Goal: Transaction & Acquisition: Purchase product/service

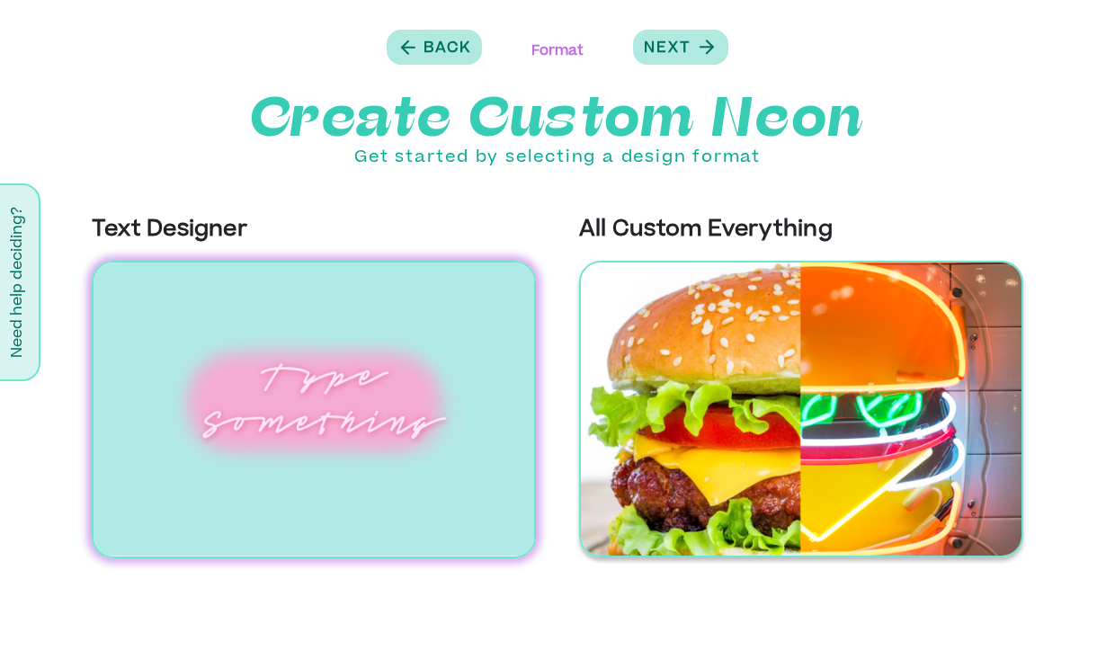
click at [698, 433] on img at bounding box center [801, 409] width 444 height 297
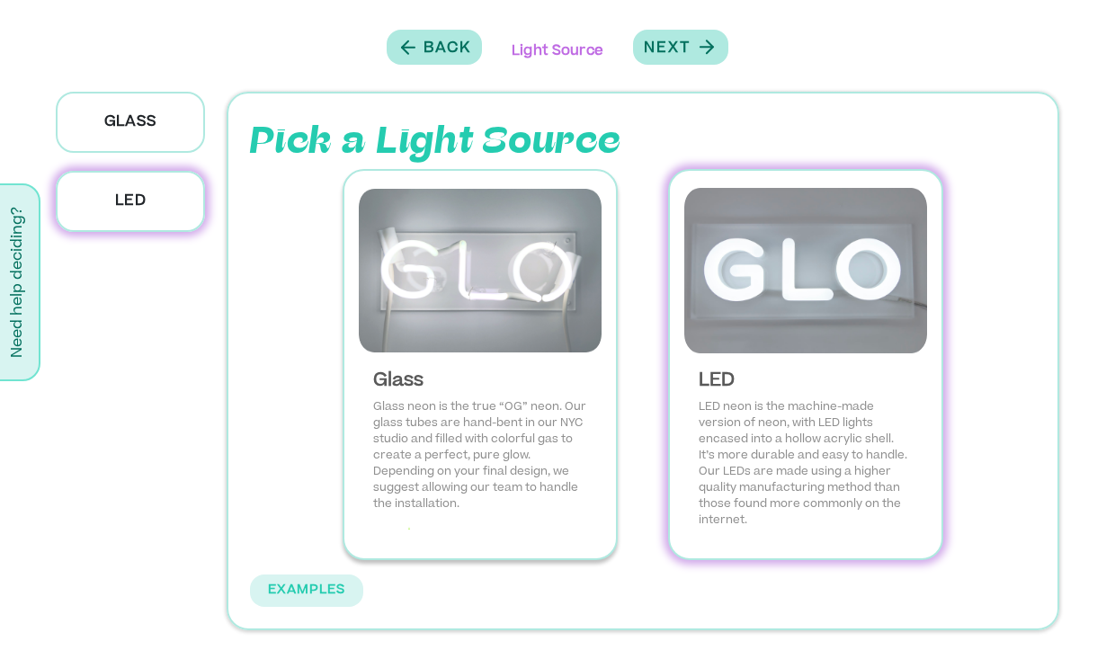
click at [510, 365] on div "Glass Glass neon is the true “OG” neon. Our glass tubes are hand-bent in our NY…" at bounding box center [480, 450] width 243 height 188
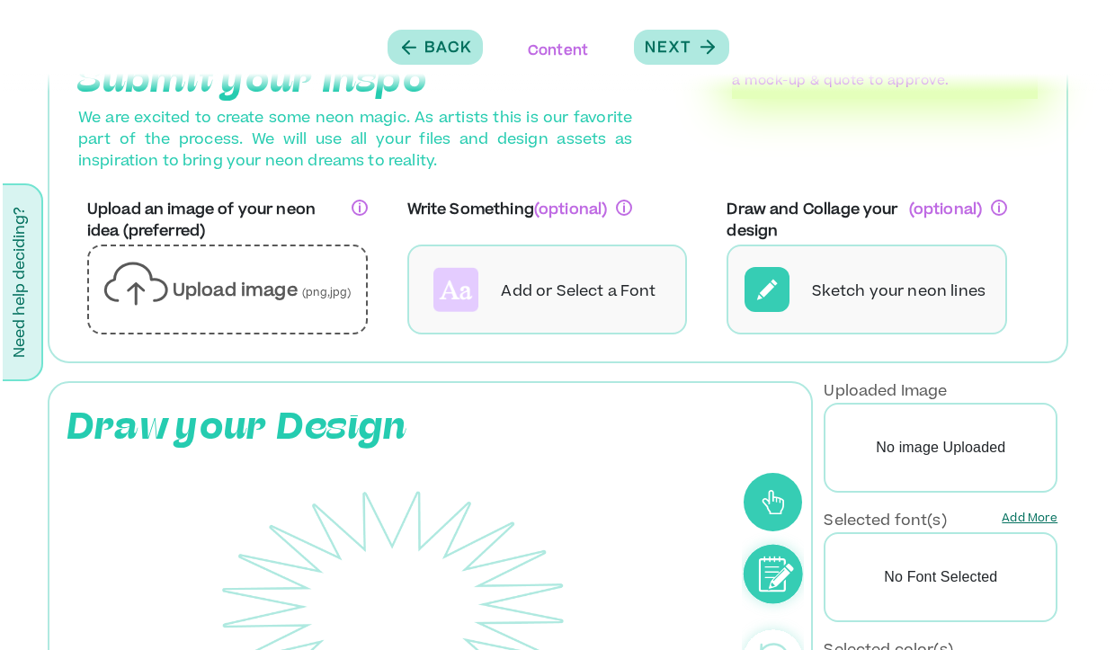
scroll to position [62, 0]
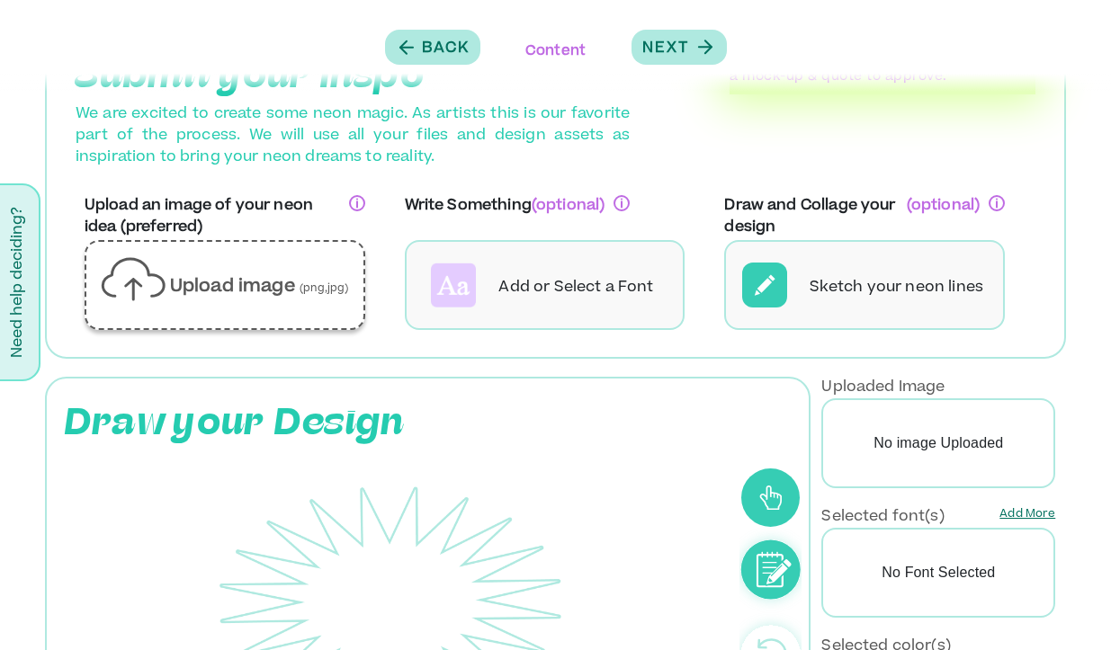
click at [317, 301] on div "Upload image (png,jpg)" at bounding box center [225, 284] width 250 height 59
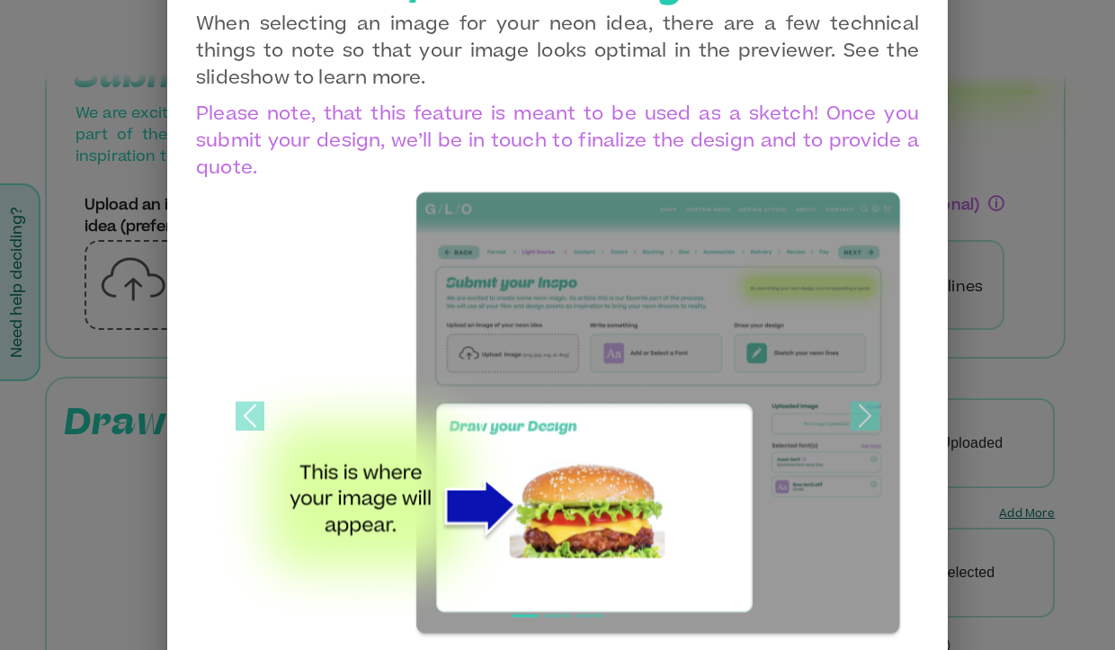
click at [323, 442] on img at bounding box center [557, 416] width 693 height 450
click at [139, 376] on div at bounding box center [557, 325] width 1115 height 650
click at [70, 368] on div at bounding box center [557, 325] width 1115 height 650
click at [98, 162] on div at bounding box center [557, 325] width 1115 height 650
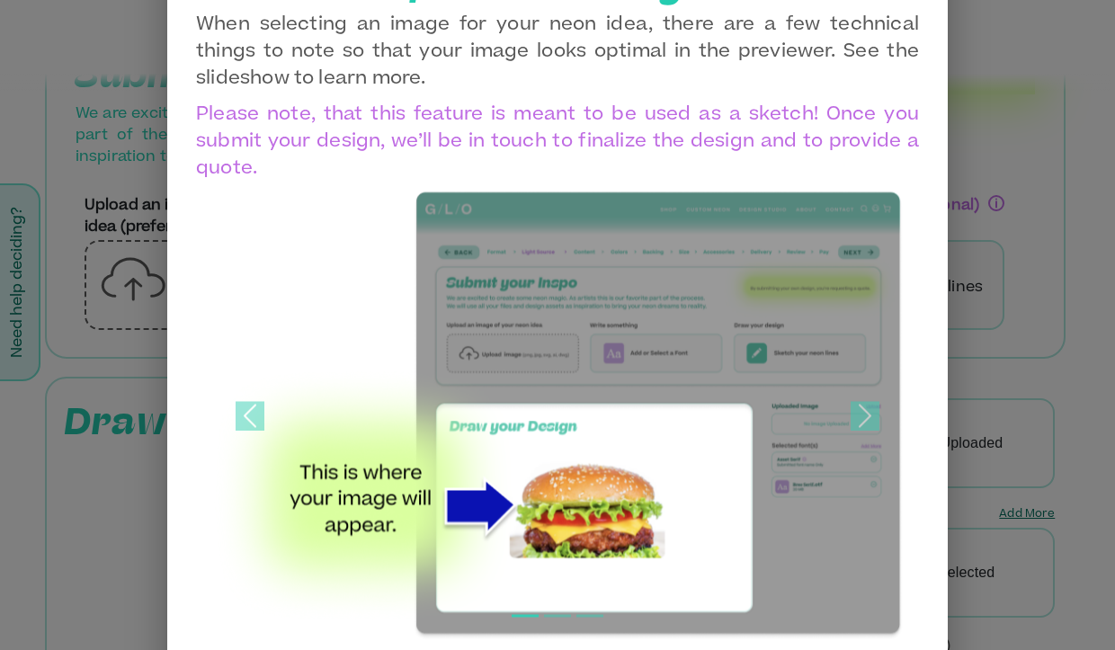
click at [921, 248] on div "Upload an Image When selecting an image for your neon idea, there are a few tec…" at bounding box center [557, 325] width 781 height 794
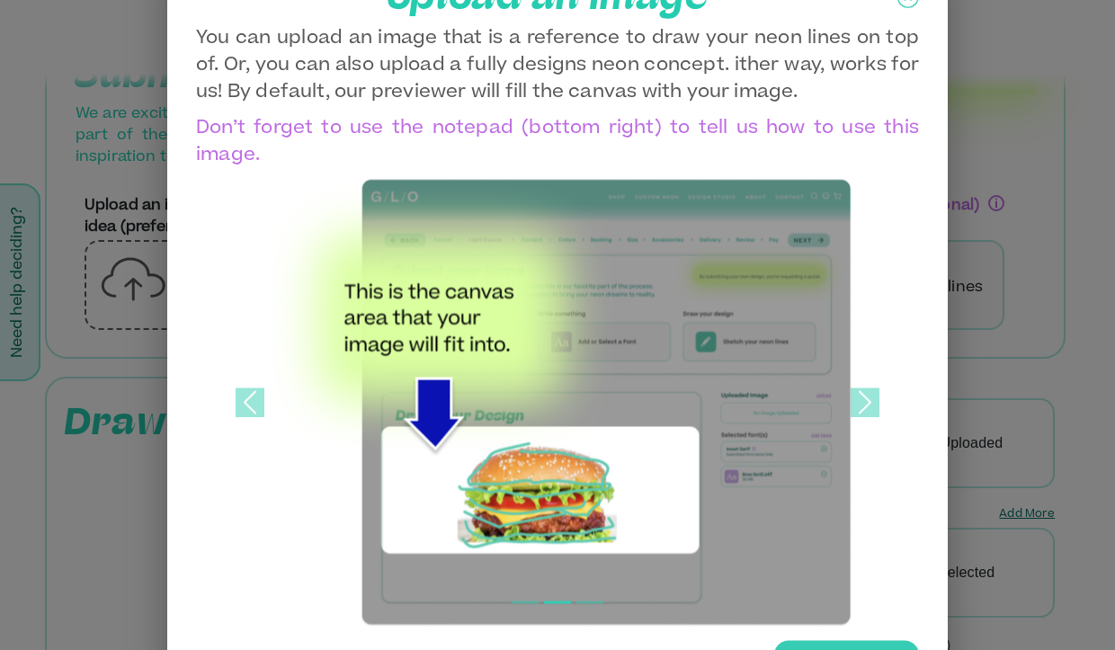
click at [853, 640] on div "Upload" at bounding box center [846, 660] width 145 height 40
click at [0, 0] on input "Upload" at bounding box center [0, 0] width 0 height 0
click at [861, 398] on span at bounding box center [865, 402] width 29 height 29
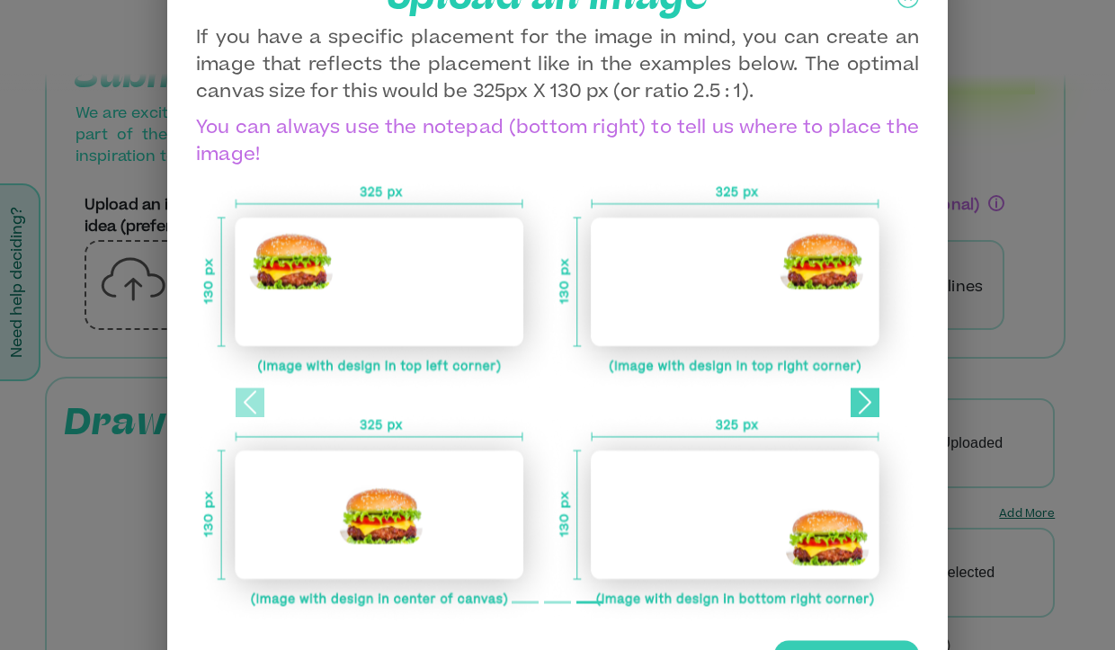
click at [861, 398] on span at bounding box center [865, 402] width 29 height 29
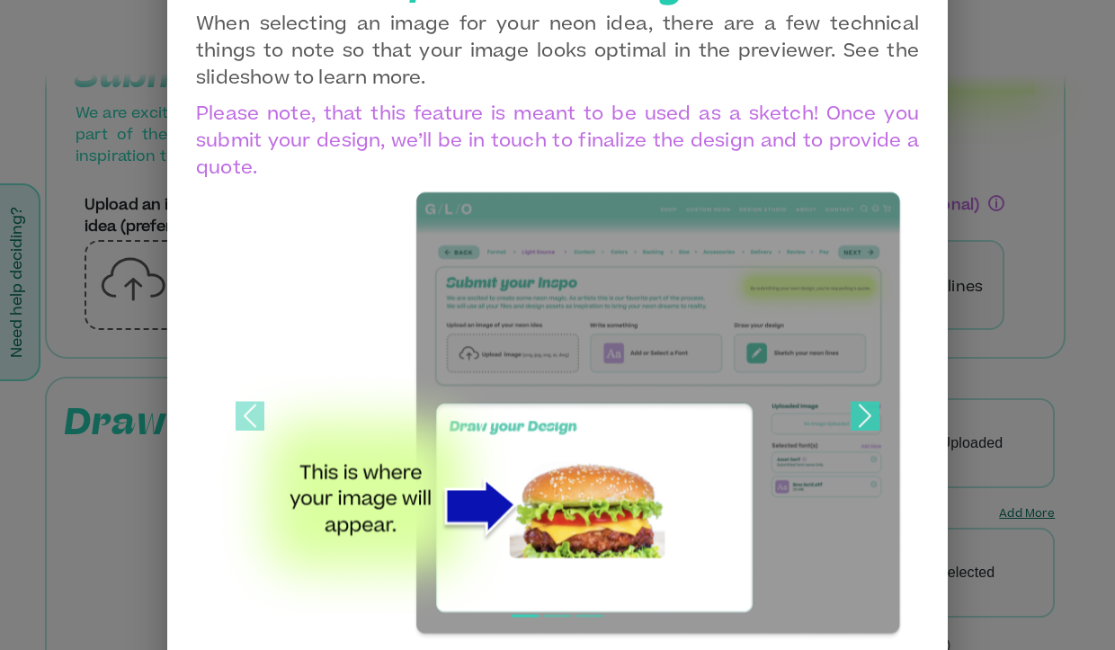
click at [861, 397] on link "Next" at bounding box center [864, 416] width 109 height 450
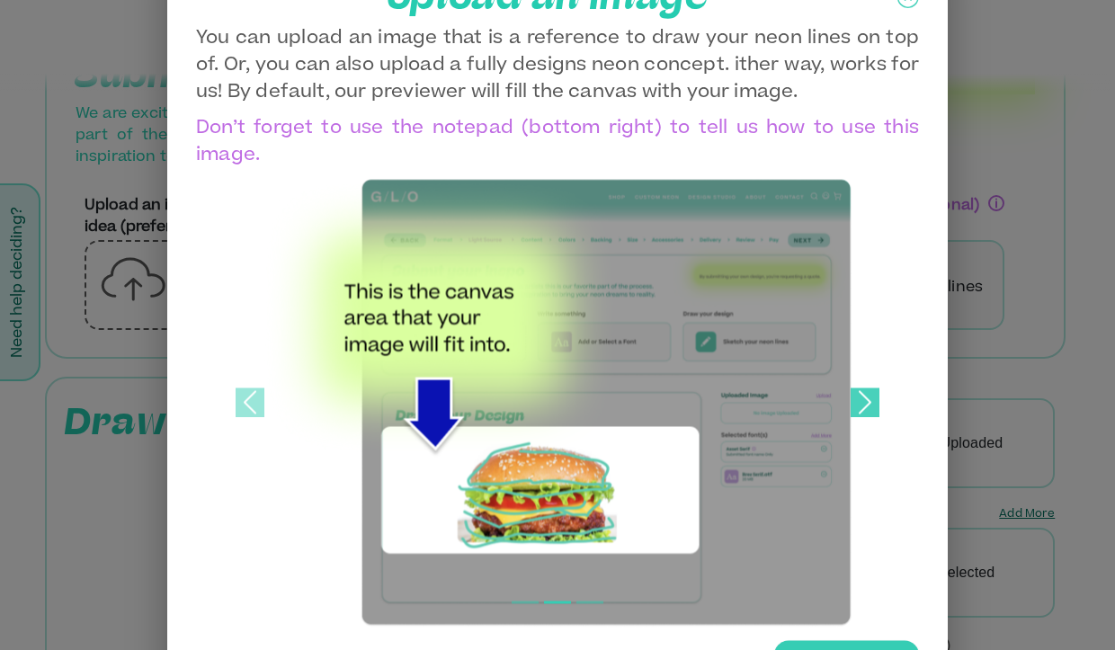
click at [868, 592] on link "Next" at bounding box center [864, 402] width 109 height 450
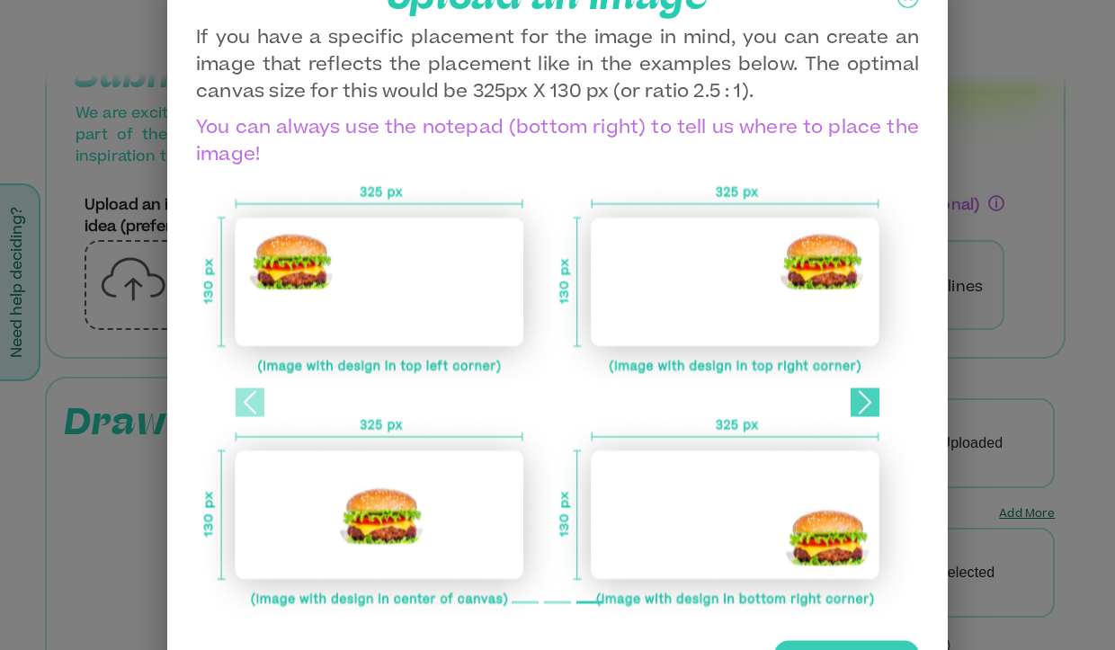
click at [868, 592] on link "Next" at bounding box center [864, 402] width 109 height 450
click at [929, 562] on div "Upload an Image If you have a specific placement for the image in mind, you can…" at bounding box center [557, 325] width 781 height 767
click at [1011, 522] on div at bounding box center [557, 325] width 1115 height 650
click at [877, 644] on div "Upload" at bounding box center [846, 660] width 145 height 40
click at [0, 0] on input "Upload" at bounding box center [0, 0] width 0 height 0
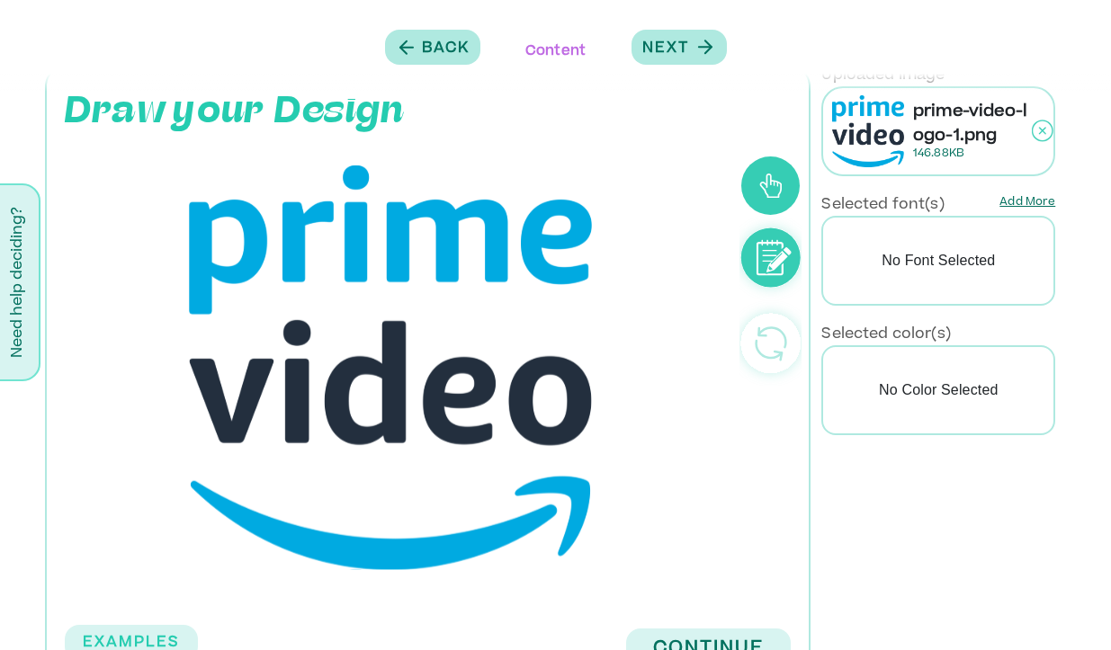
scroll to position [433, 0]
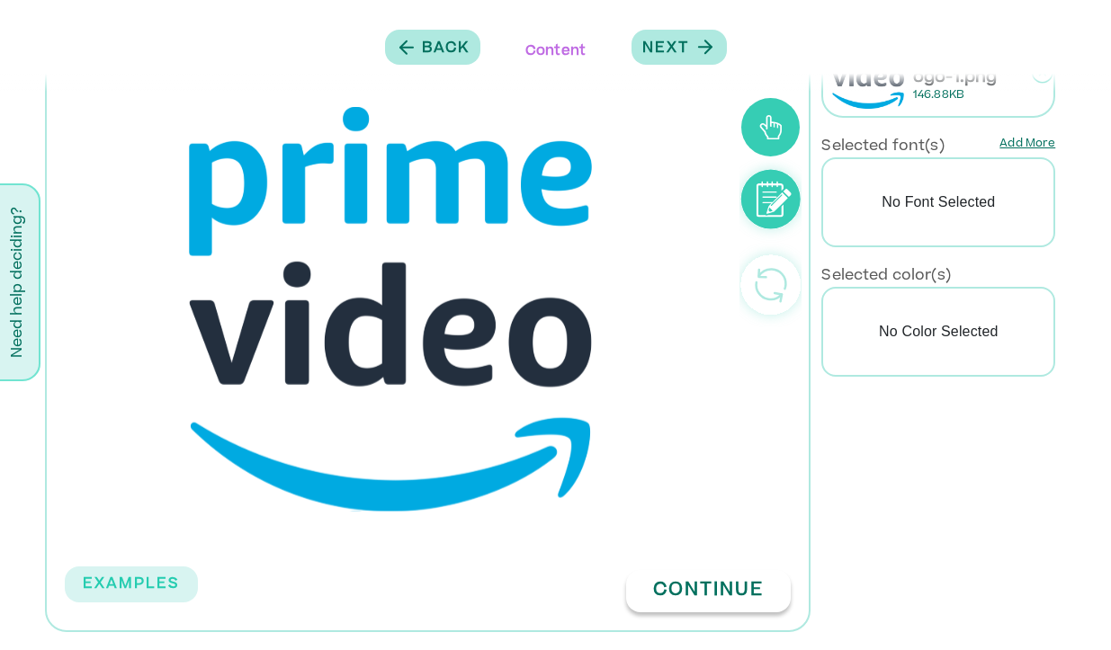
click at [692, 583] on button "Continue" at bounding box center [708, 591] width 165 height 42
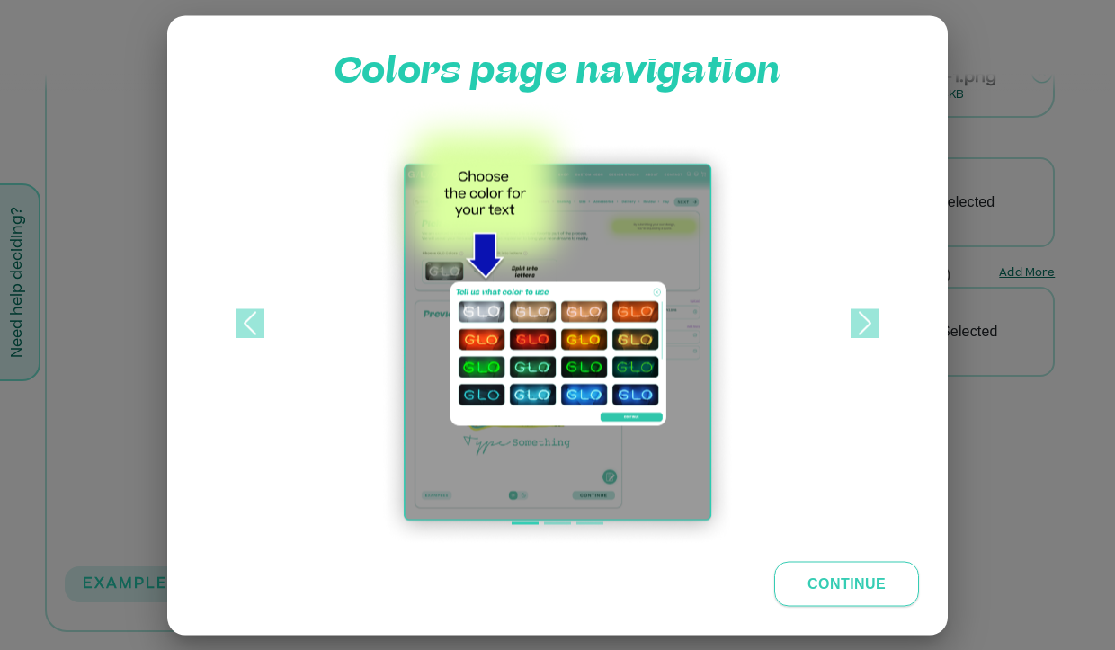
click at [842, 581] on button "Continue" at bounding box center [846, 583] width 145 height 45
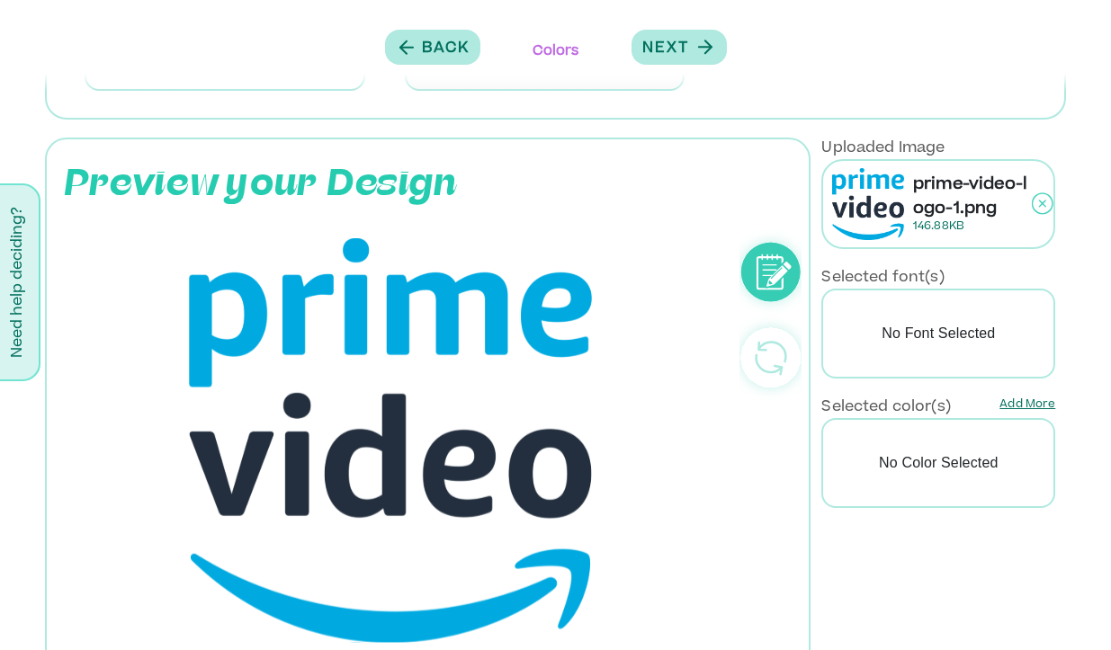
scroll to position [442, 0]
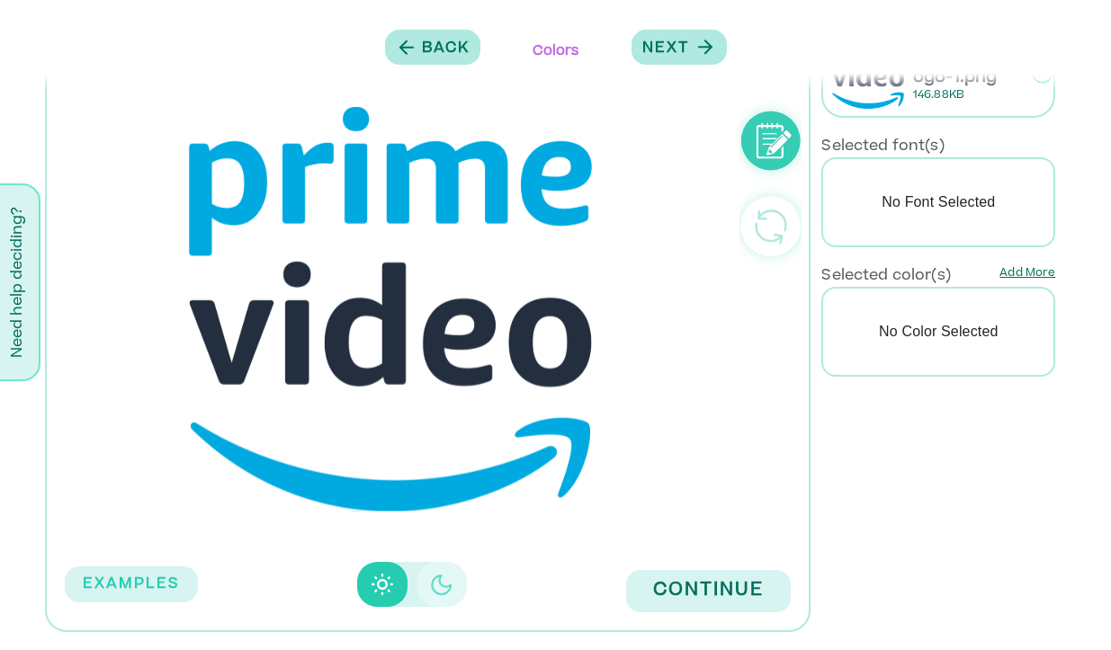
click at [427, 576] on button "Disabled elevation buttons" at bounding box center [441, 584] width 50 height 45
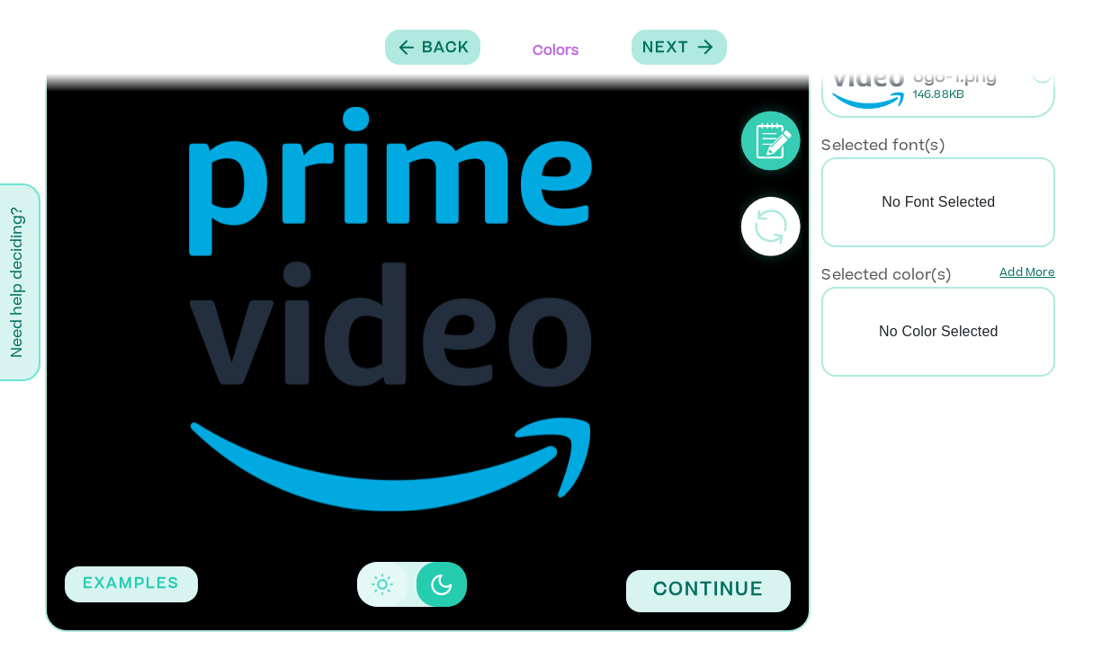
click at [372, 587] on icon "Disabled elevation buttons" at bounding box center [382, 585] width 22 height 22
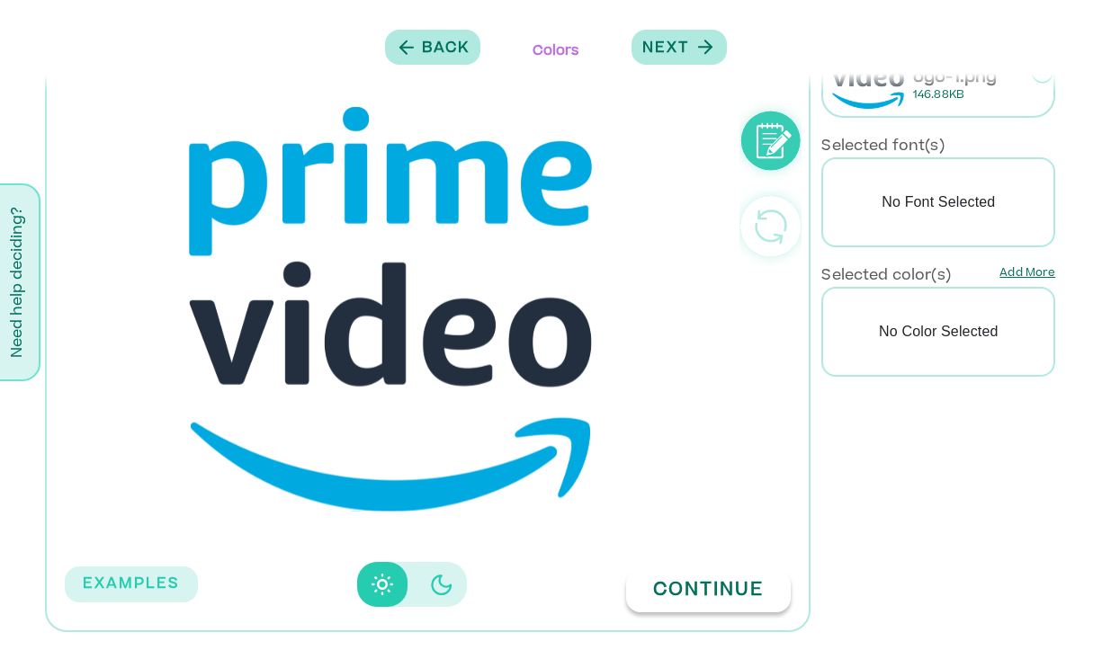
click at [718, 594] on button "Continue" at bounding box center [708, 591] width 165 height 42
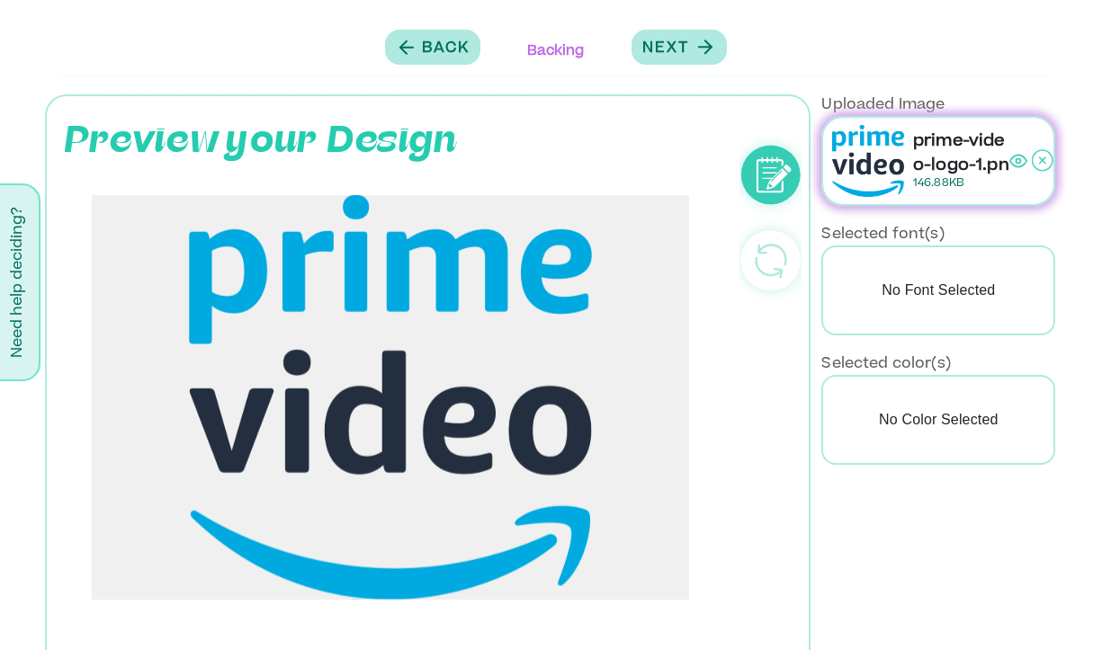
scroll to position [433, 0]
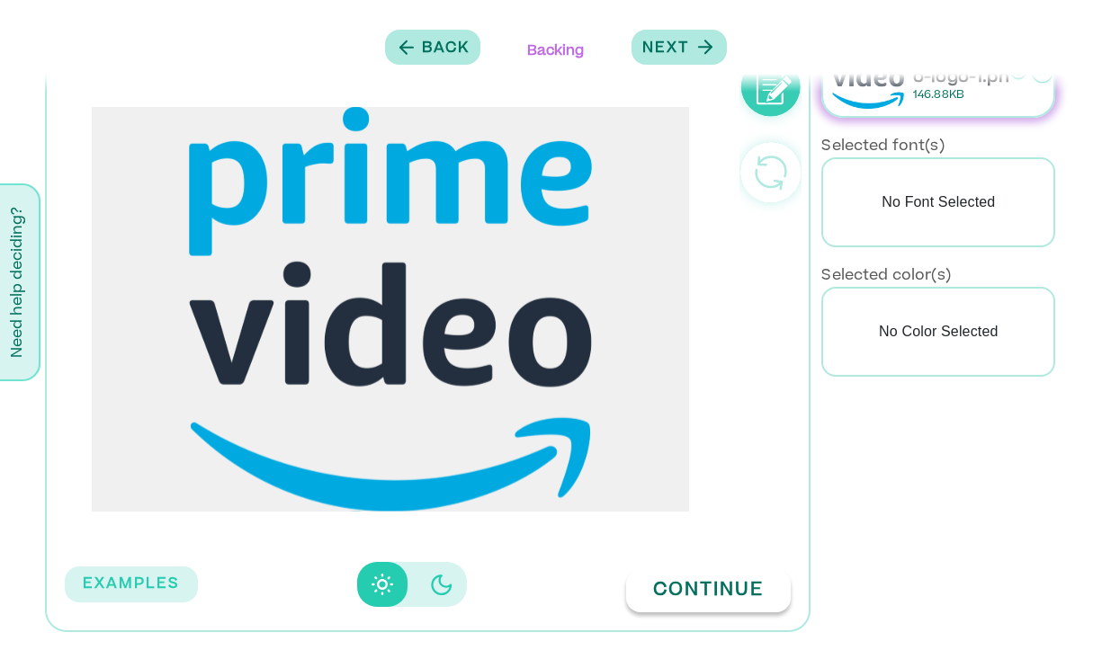
click at [719, 598] on button "Continue" at bounding box center [708, 591] width 165 height 42
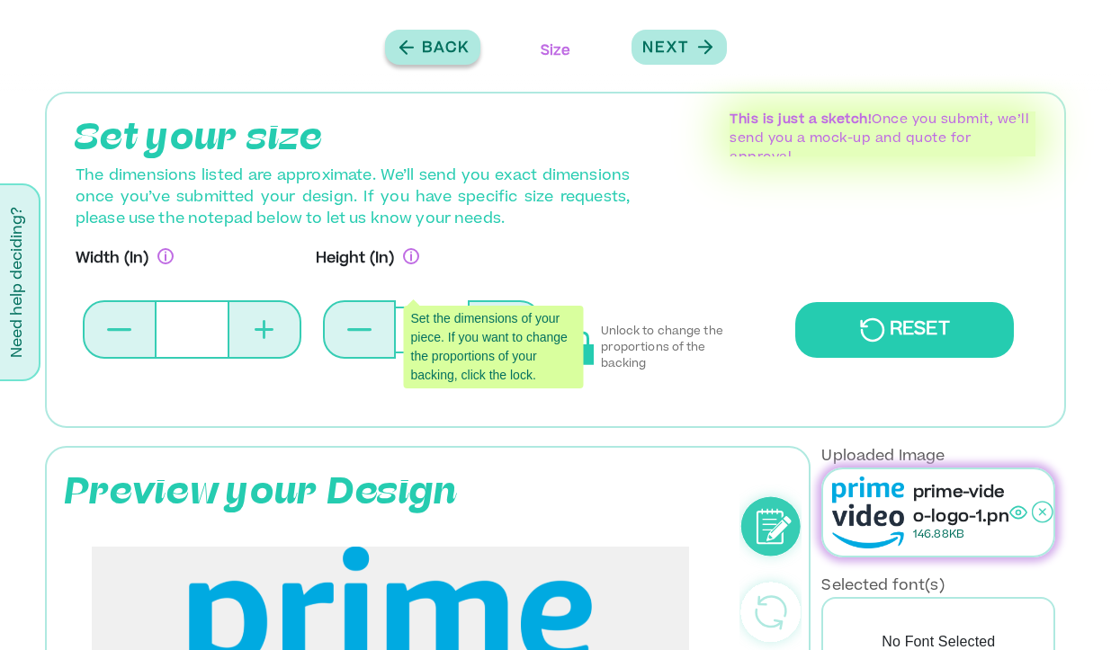
click at [430, 47] on p "Back" at bounding box center [446, 49] width 48 height 22
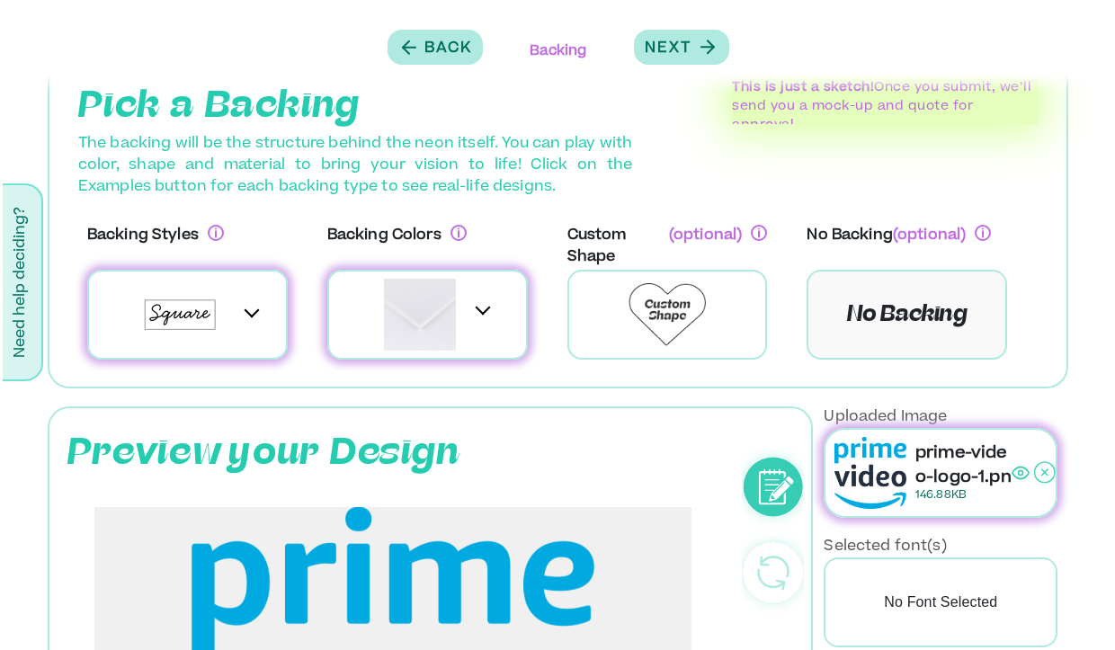
scroll to position [40, 0]
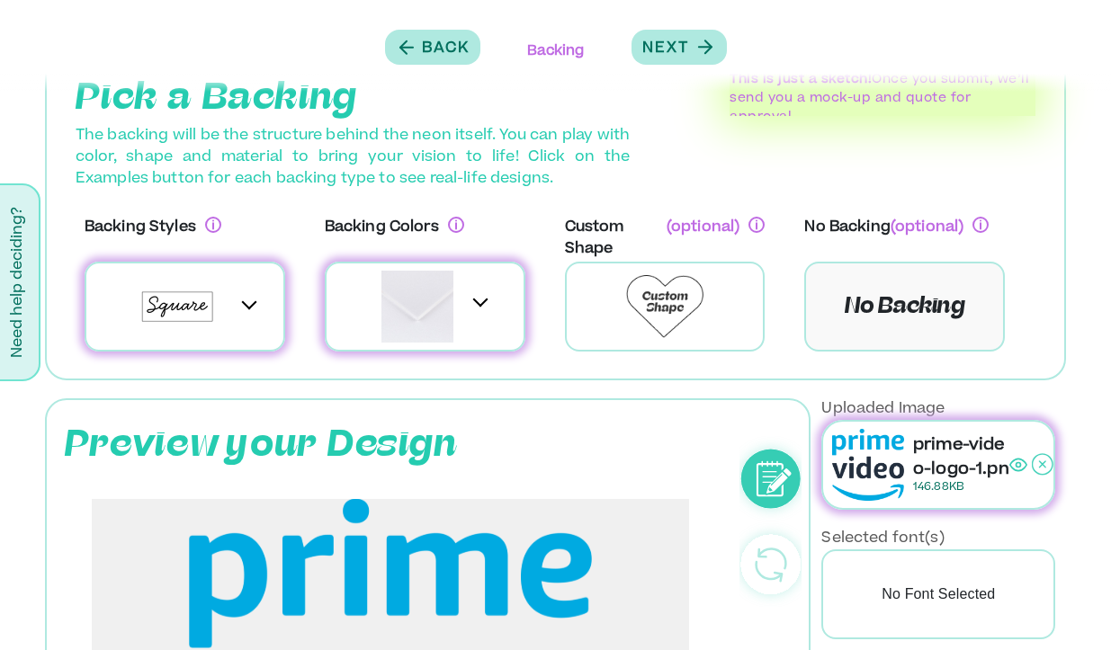
click at [237, 322] on div at bounding box center [238, 306] width 14 height 49
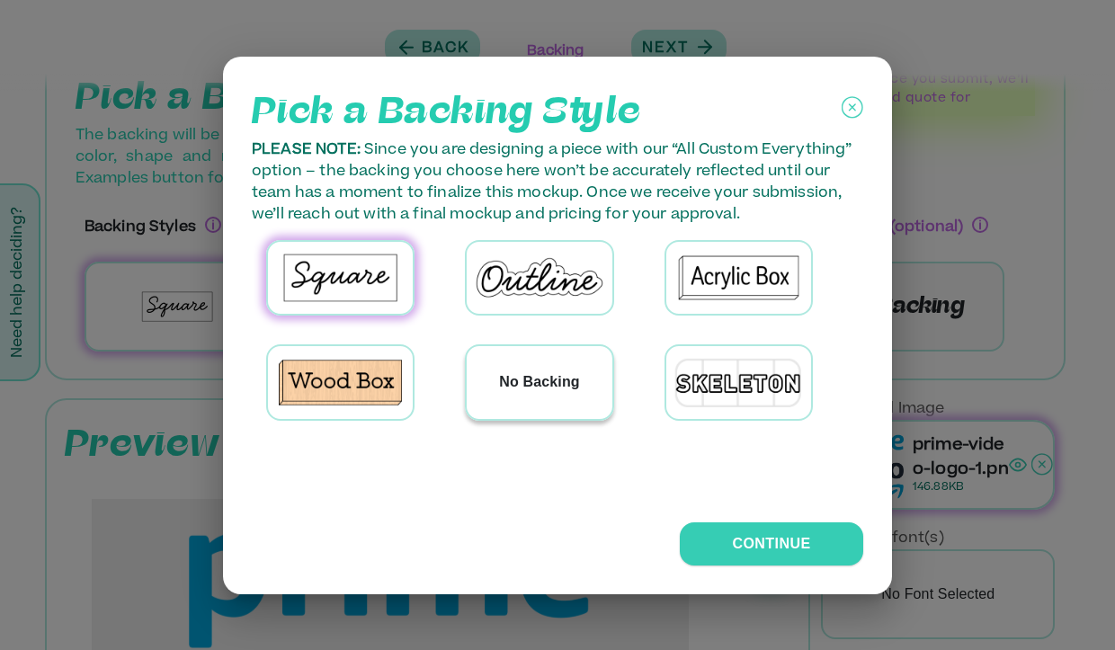
click at [478, 394] on div "No Backing" at bounding box center [539, 382] width 145 height 73
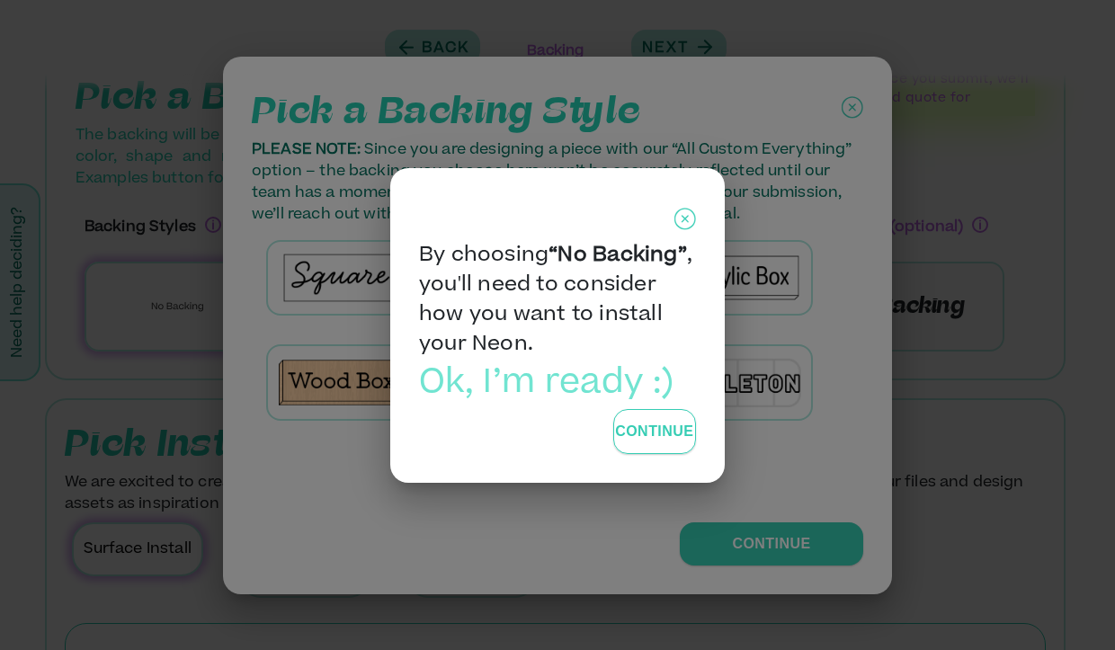
click at [648, 445] on button "Continue" at bounding box center [654, 431] width 83 height 45
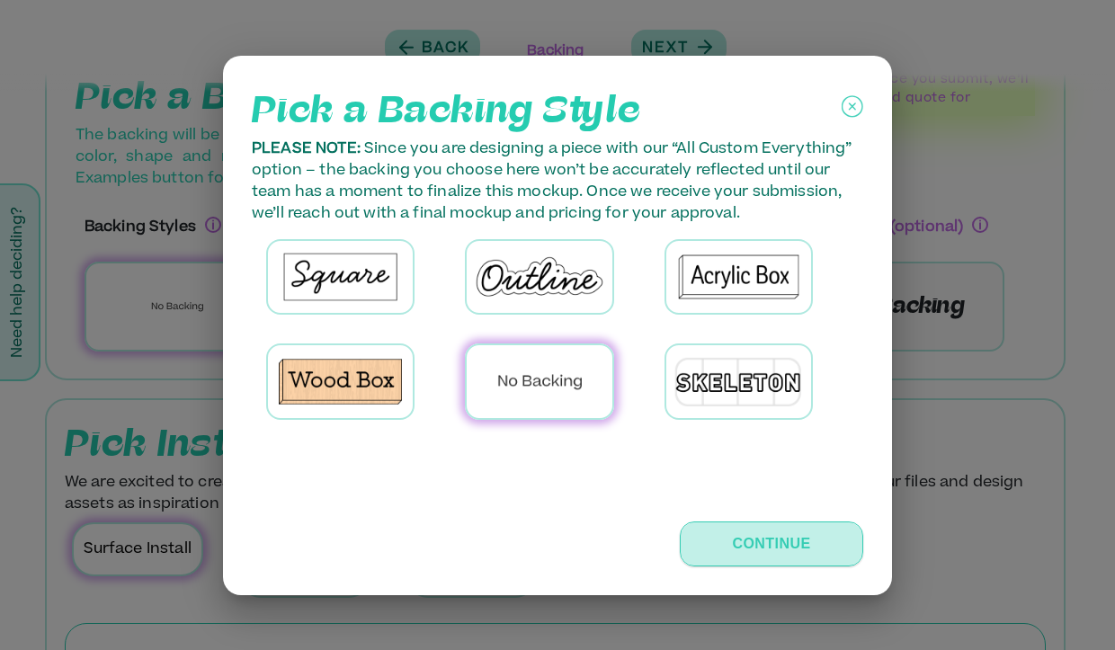
click at [750, 544] on button "Continue" at bounding box center [771, 544] width 183 height 45
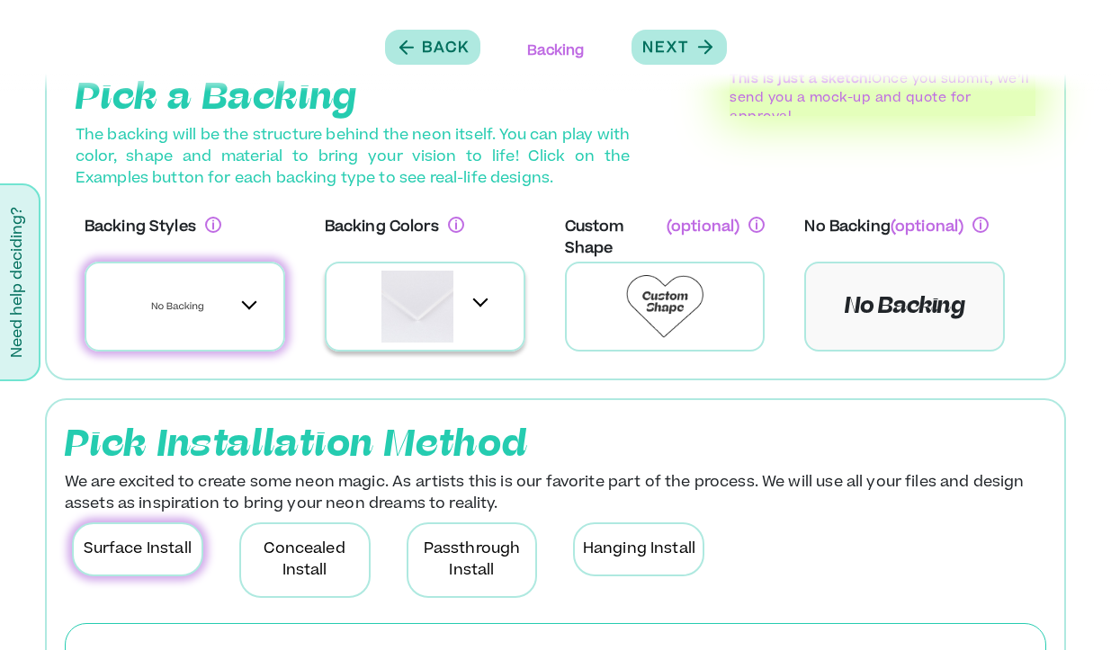
click at [376, 314] on div at bounding box center [417, 307] width 90 height 76
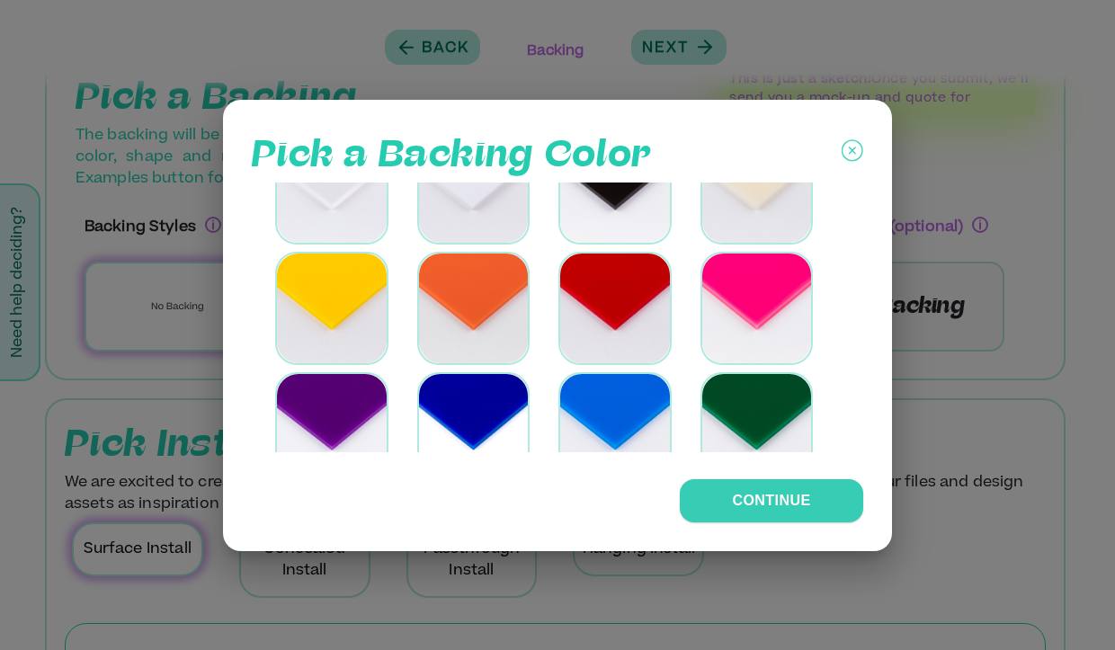
scroll to position [69, 0]
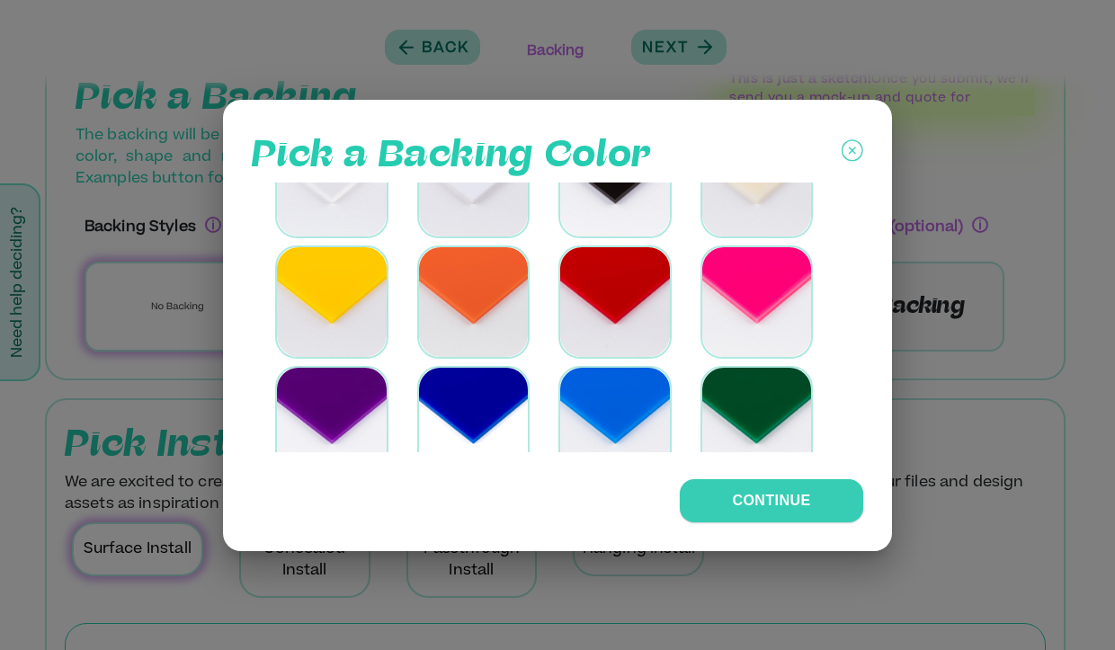
click at [840, 151] on div "Pick a Backing Color" at bounding box center [558, 156] width 612 height 54
click at [853, 151] on icon at bounding box center [852, 150] width 7 height 7
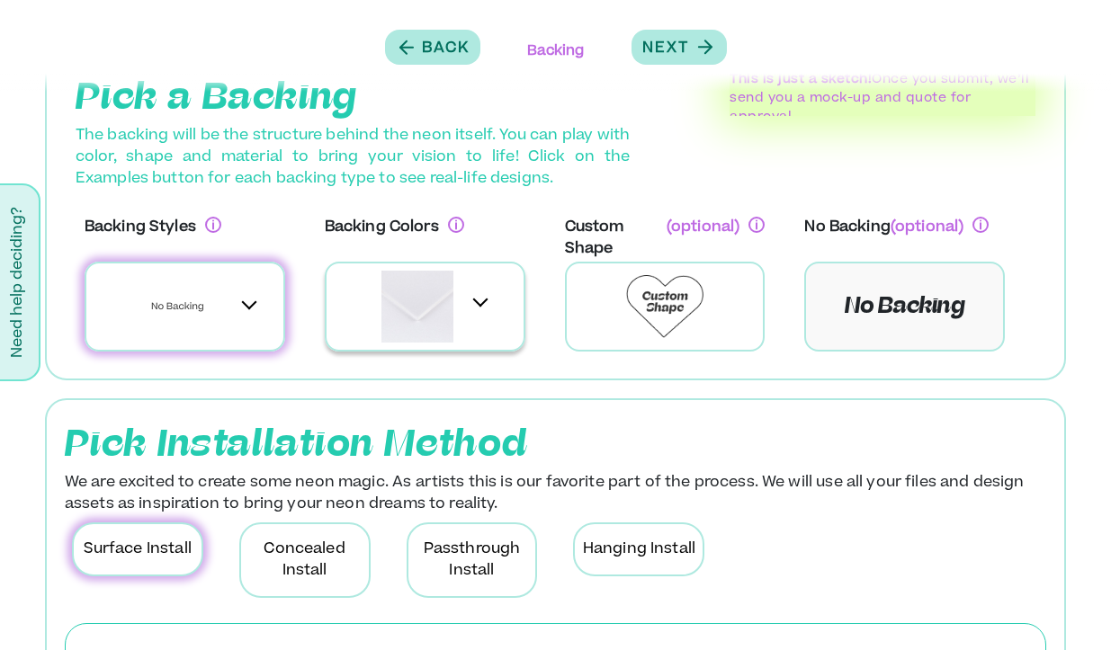
click at [456, 301] on div at bounding box center [417, 307] width 90 height 76
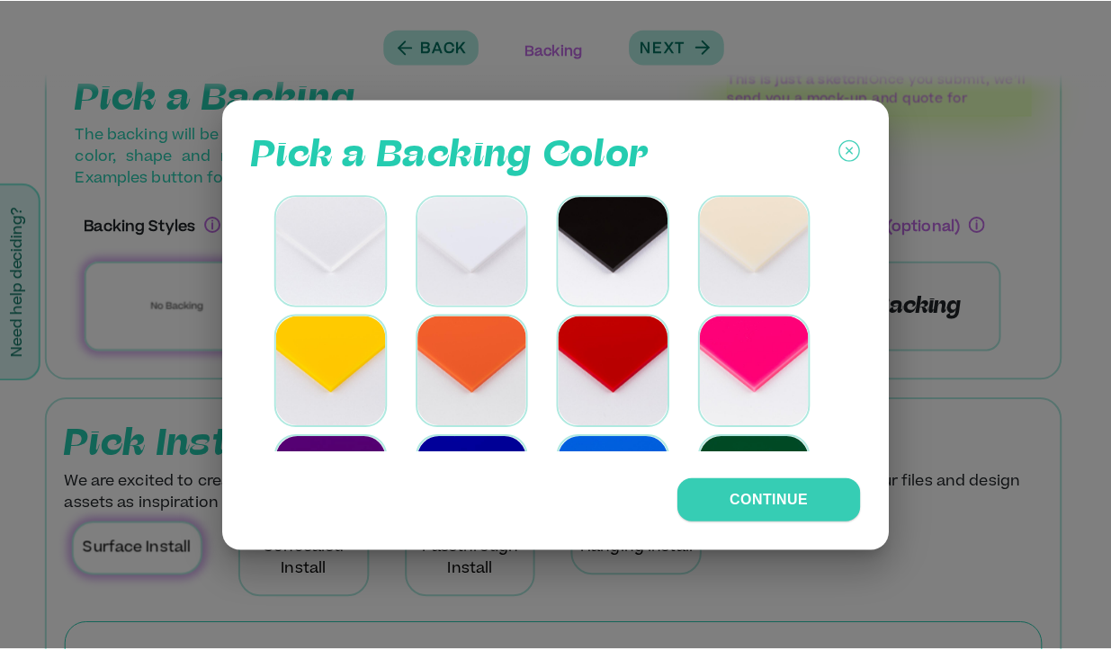
scroll to position [343, 0]
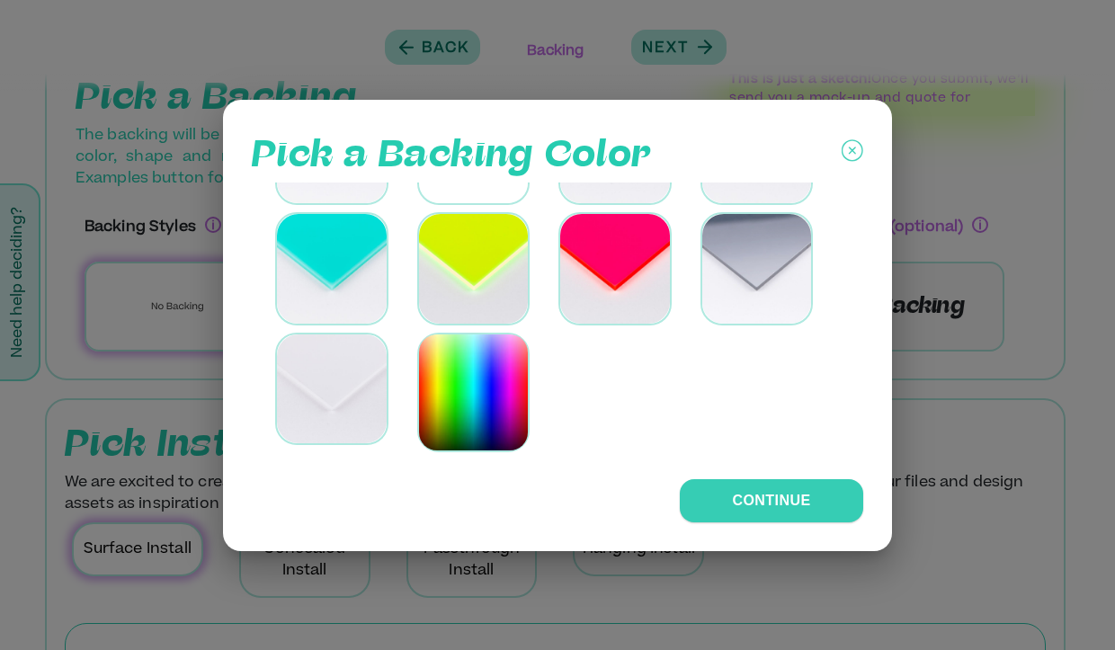
click at [724, 553] on div at bounding box center [557, 325] width 1115 height 650
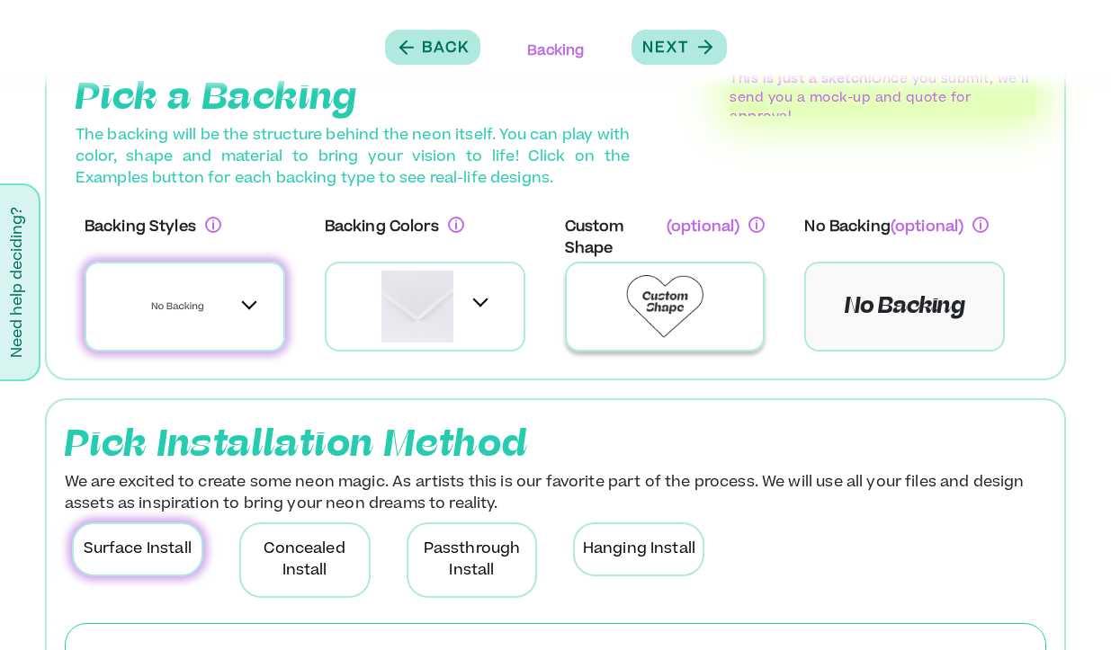
click at [649, 330] on img at bounding box center [665, 306] width 78 height 63
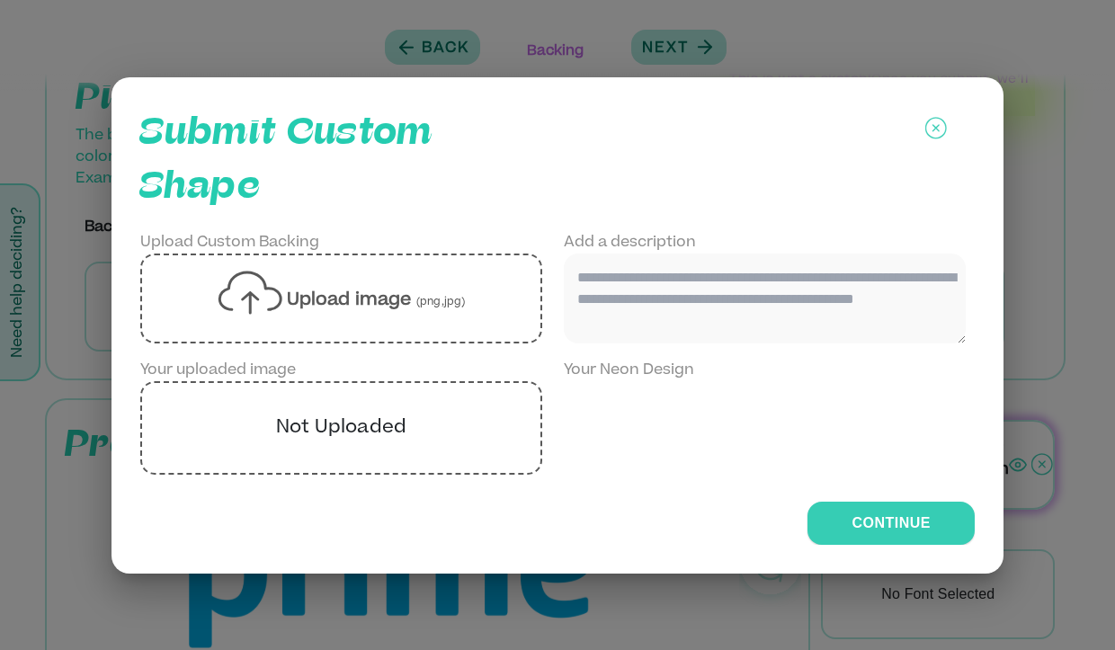
click at [726, 614] on div at bounding box center [557, 325] width 1115 height 650
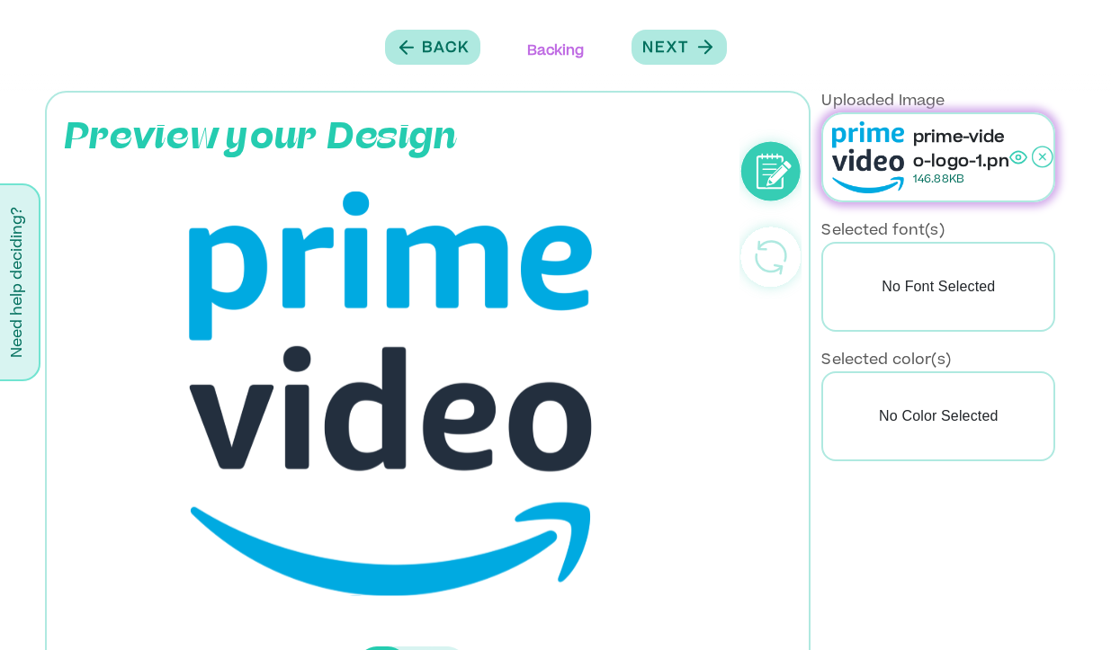
scroll to position [353, 0]
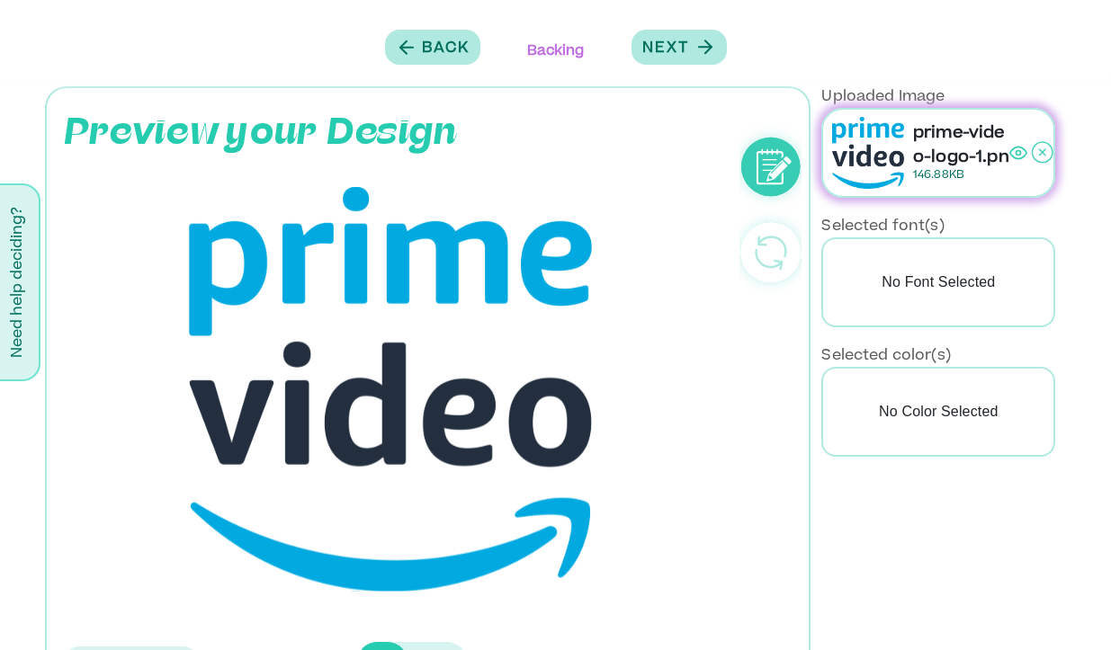
click at [917, 420] on p "No Color Selected" at bounding box center [938, 412] width 234 height 90
click at [915, 400] on p "No Color Selected" at bounding box center [938, 412] width 234 height 90
click at [910, 409] on p "No Color Selected" at bounding box center [938, 412] width 234 height 90
click at [931, 439] on p "No Color Selected" at bounding box center [938, 412] width 234 height 90
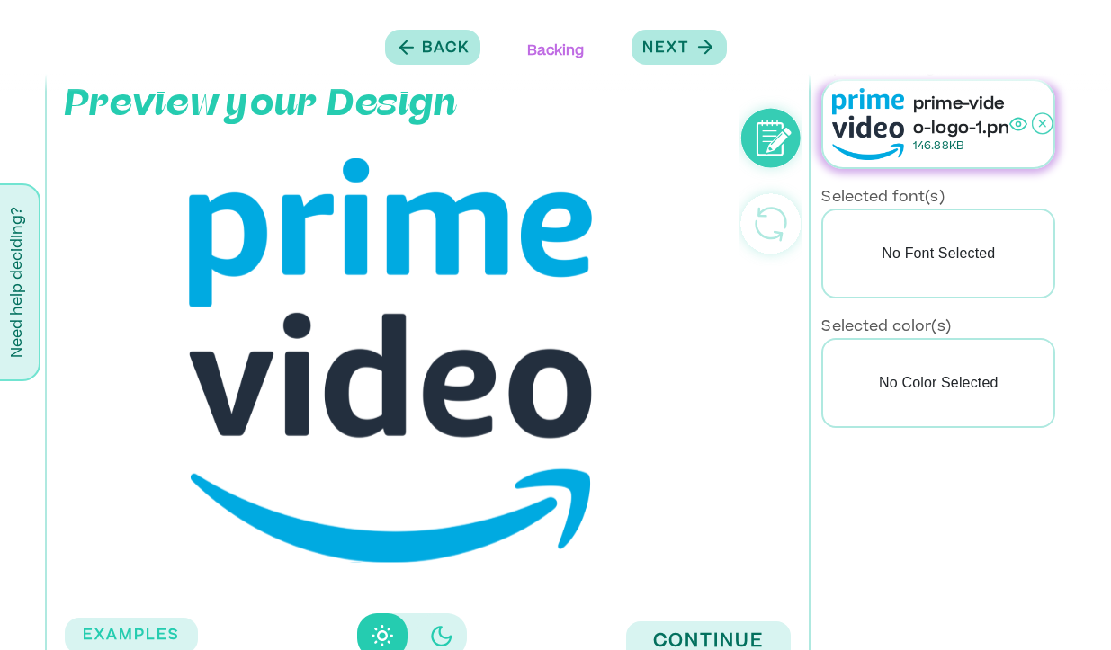
scroll to position [363, 0]
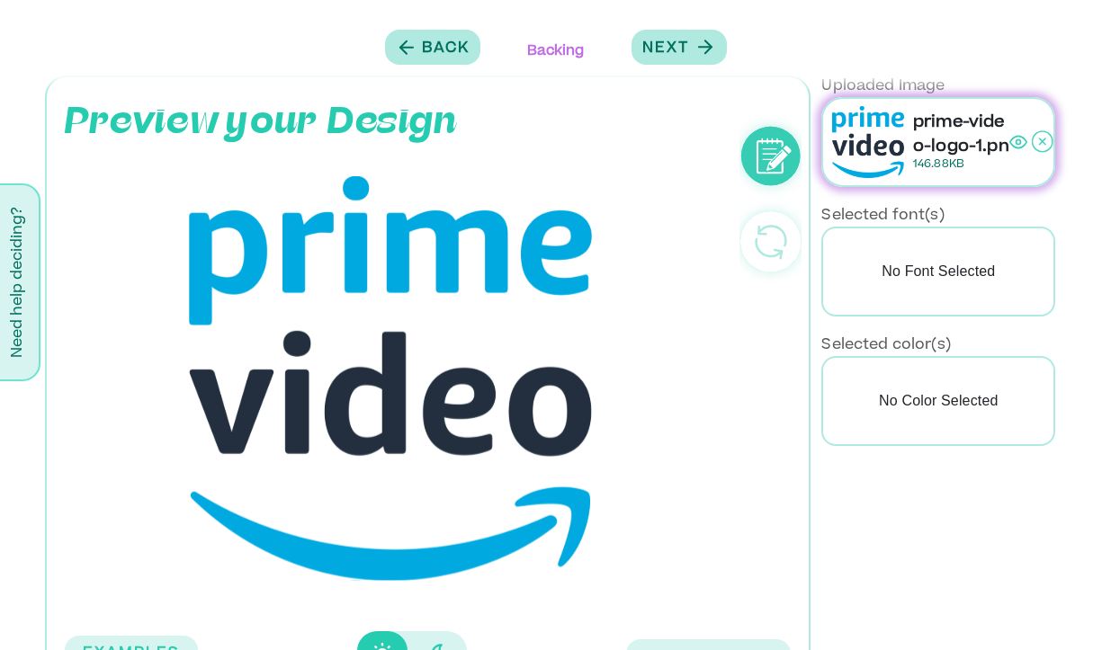
click at [763, 156] on circle at bounding box center [770, 155] width 59 height 59
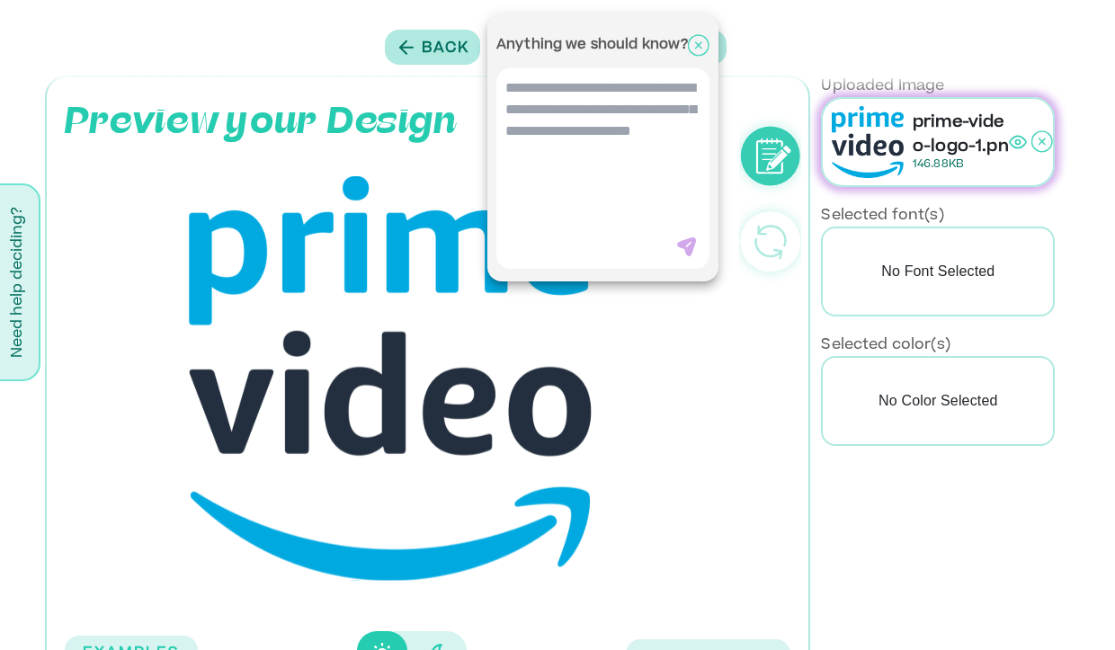
click at [616, 140] on textarea at bounding box center [602, 158] width 213 height 180
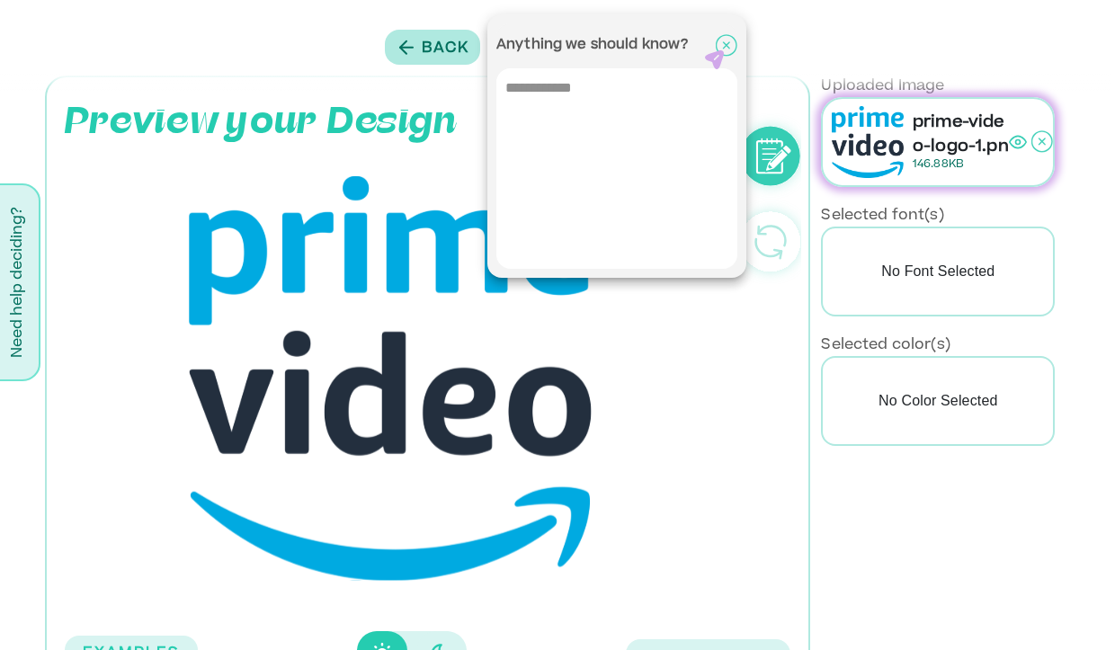
type textarea "**********"
click at [853, 520] on div at bounding box center [557, 325] width 1115 height 650
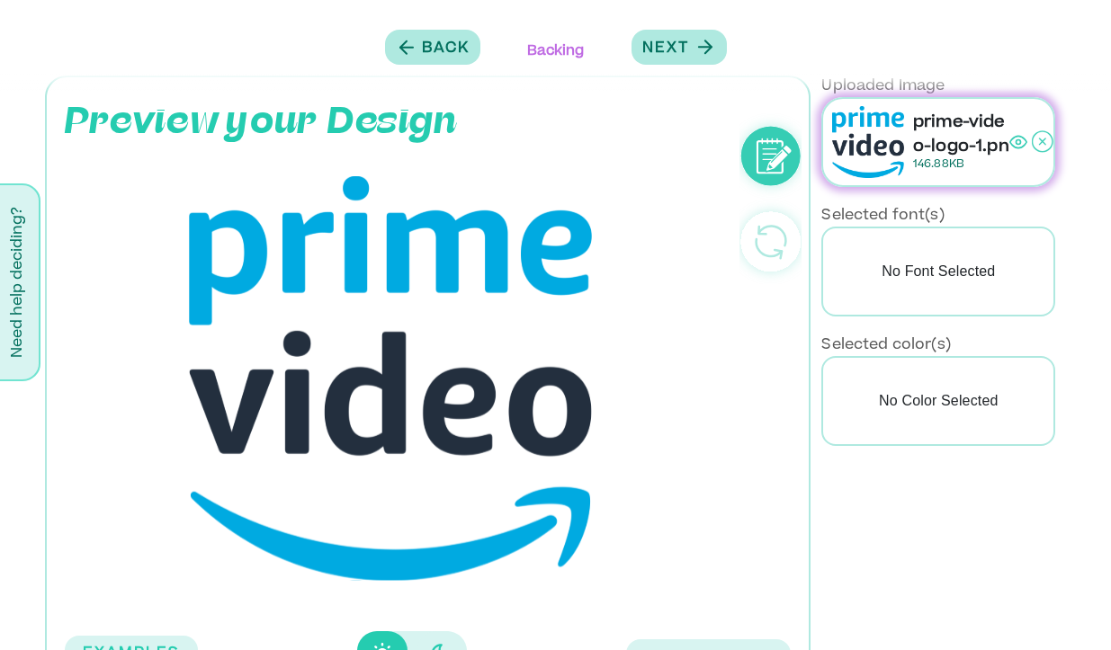
scroll to position [433, 0]
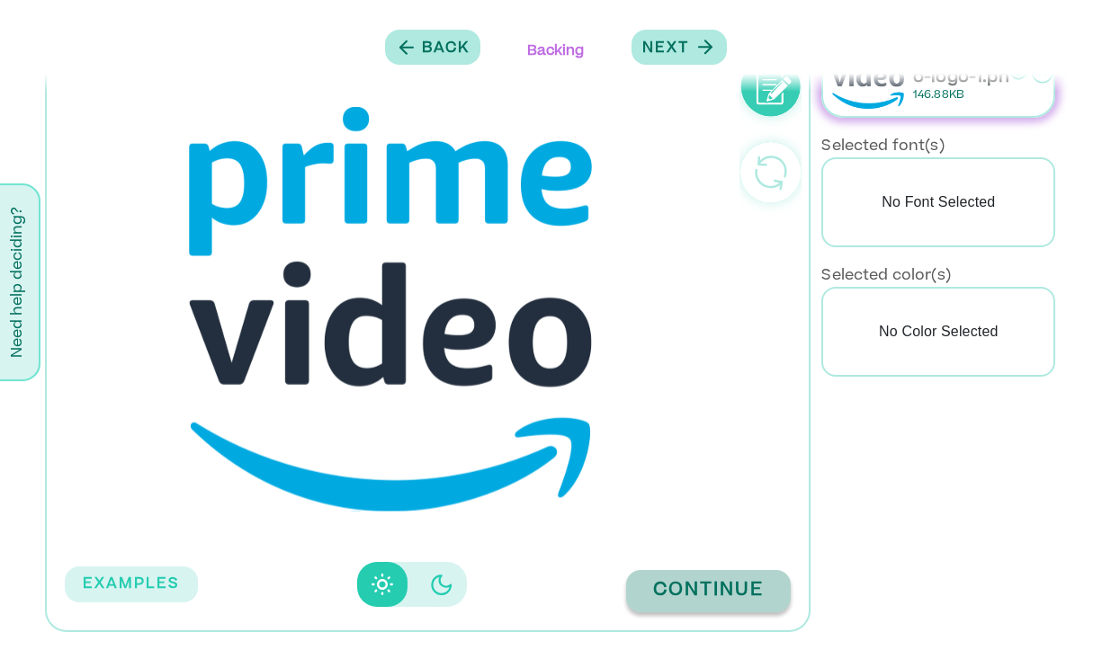
click at [689, 593] on button "Continue" at bounding box center [708, 591] width 165 height 42
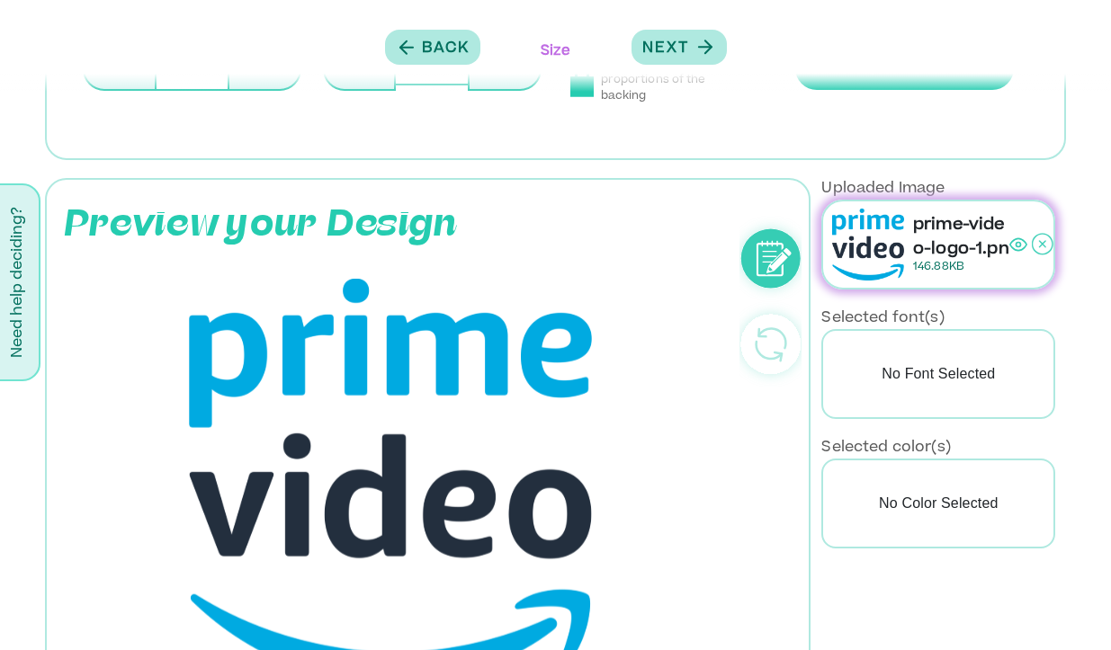
scroll to position [0, 0]
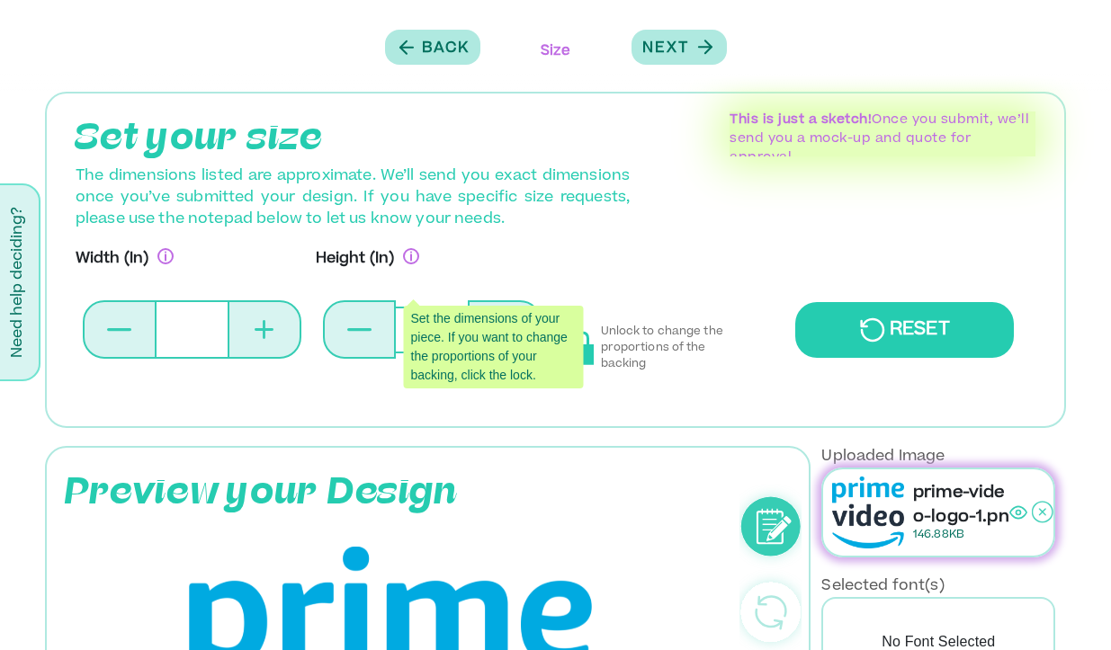
click at [210, 330] on input "*" at bounding box center [191, 329] width 71 height 58
click at [248, 332] on button at bounding box center [265, 329] width 74 height 58
type input "*"
click at [248, 332] on button at bounding box center [265, 329] width 74 height 58
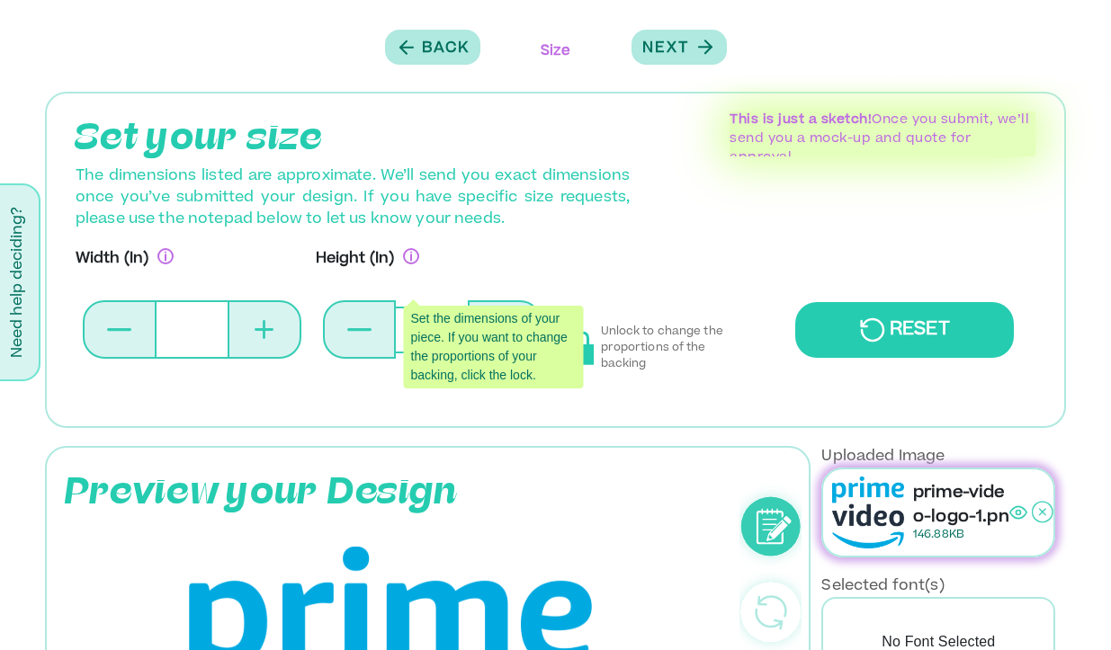
type input "*"
click at [248, 332] on button at bounding box center [265, 329] width 74 height 58
type input "*"
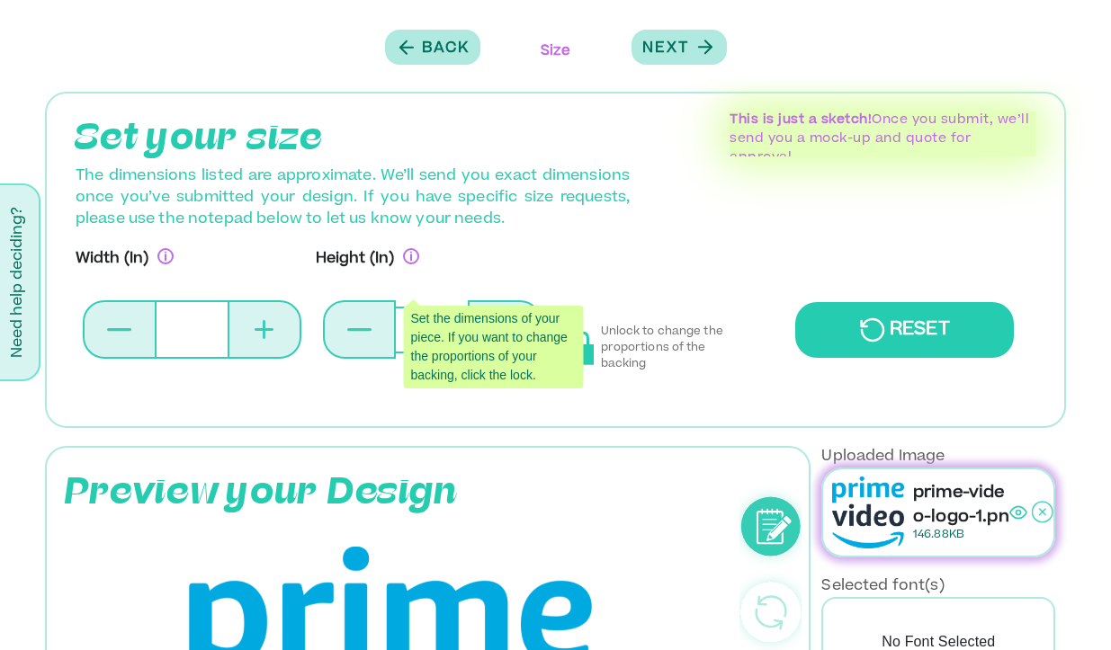
click at [248, 332] on button at bounding box center [265, 329] width 74 height 58
type input "*"
click at [248, 332] on button at bounding box center [265, 329] width 74 height 58
type input "*"
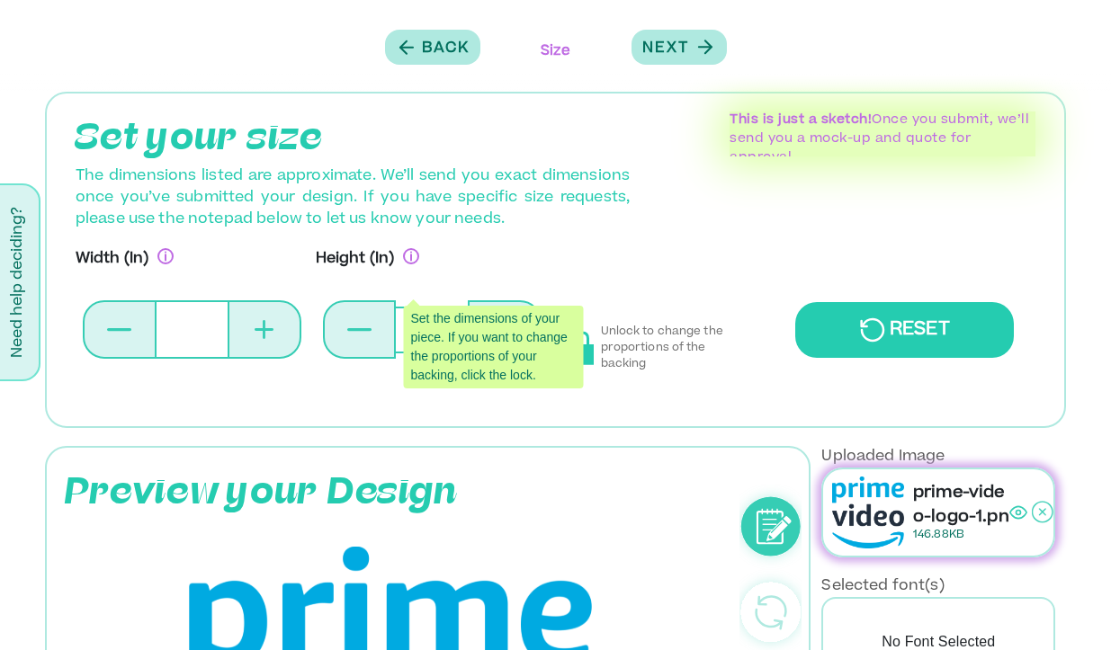
type input "*"
click at [248, 332] on button at bounding box center [265, 329] width 74 height 58
type input "*"
click at [248, 332] on button at bounding box center [265, 329] width 74 height 58
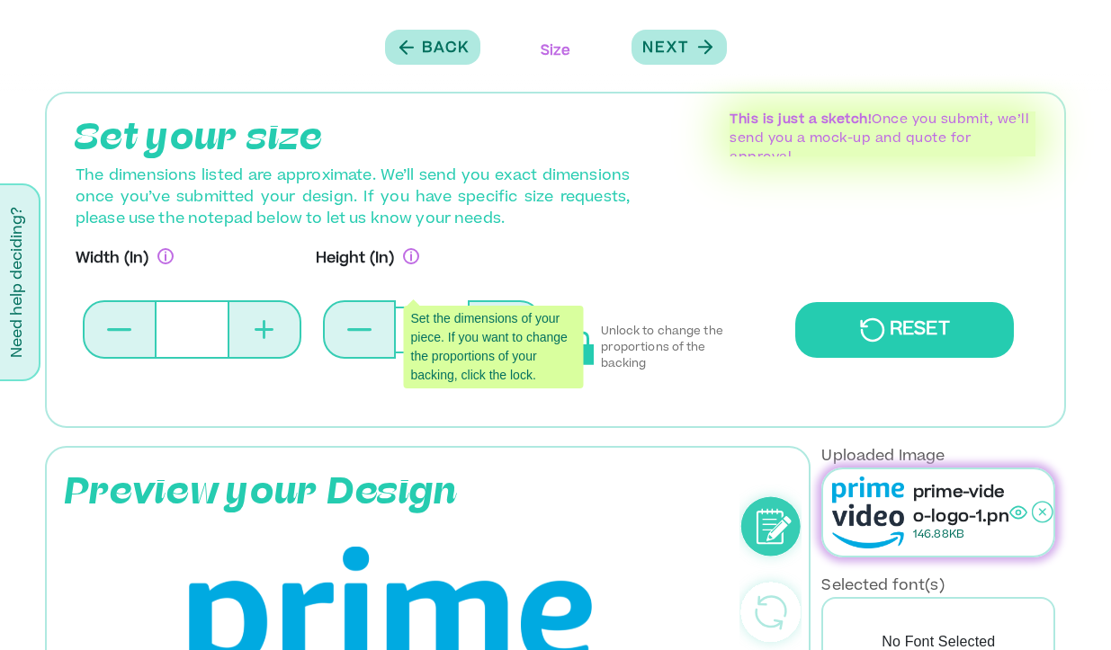
type input "*"
click at [248, 332] on button at bounding box center [265, 329] width 74 height 58
type input "**"
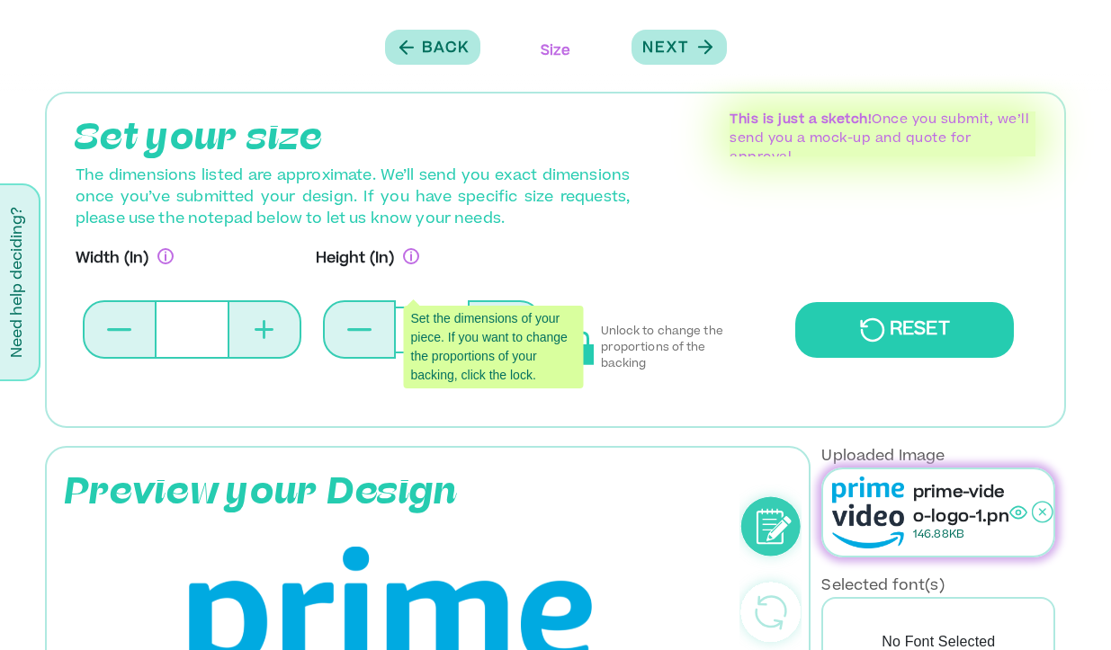
click at [248, 332] on button at bounding box center [265, 329] width 74 height 58
type input "**"
click at [248, 332] on button at bounding box center [265, 329] width 74 height 58
type input "**"
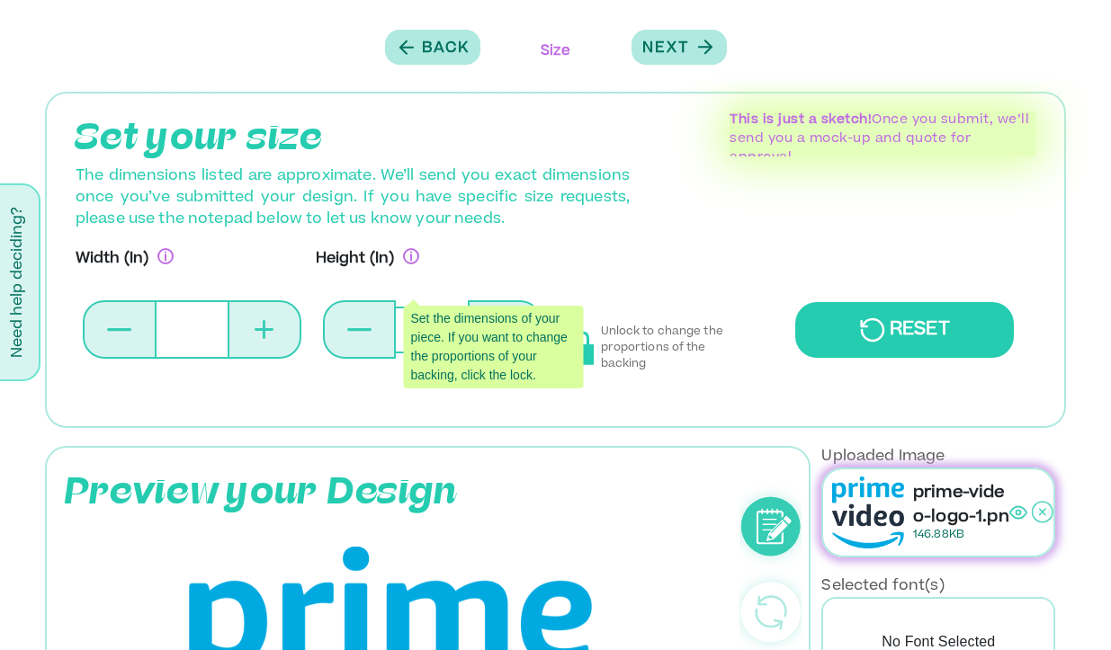
type input "**"
click at [248, 332] on button at bounding box center [265, 329] width 74 height 58
type input "**"
click at [248, 332] on button at bounding box center [265, 329] width 74 height 58
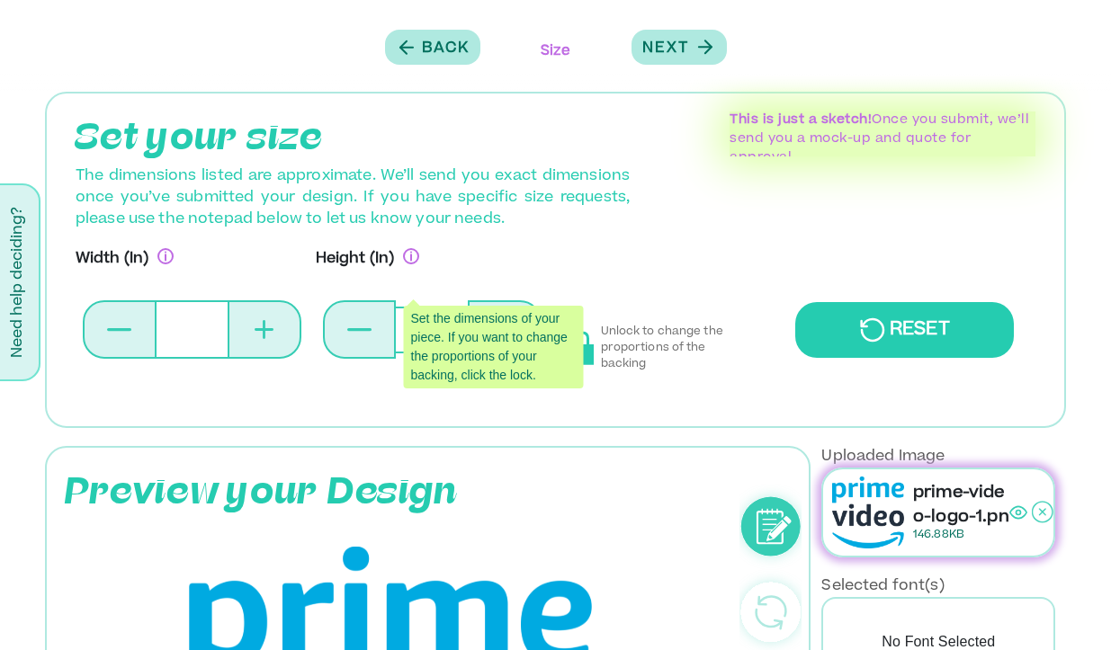
type input "**"
click at [248, 332] on button at bounding box center [265, 329] width 74 height 58
type input "**"
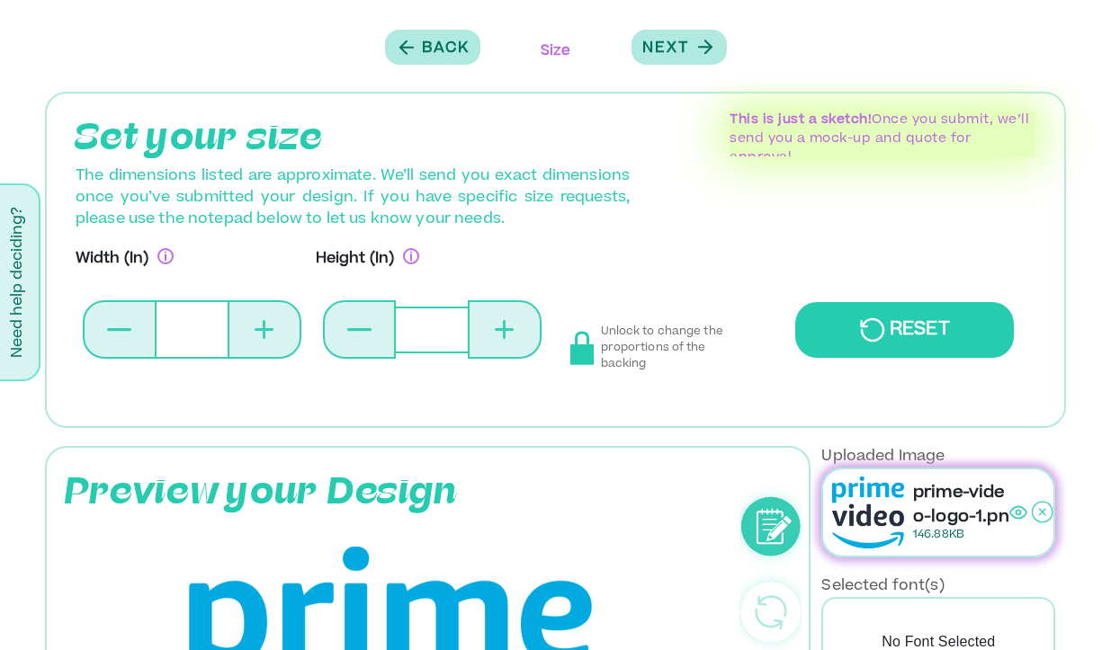
click at [504, 326] on icon at bounding box center [504, 329] width 3 height 19
type input "**"
click at [504, 326] on icon at bounding box center [504, 329] width 3 height 19
type input "**"
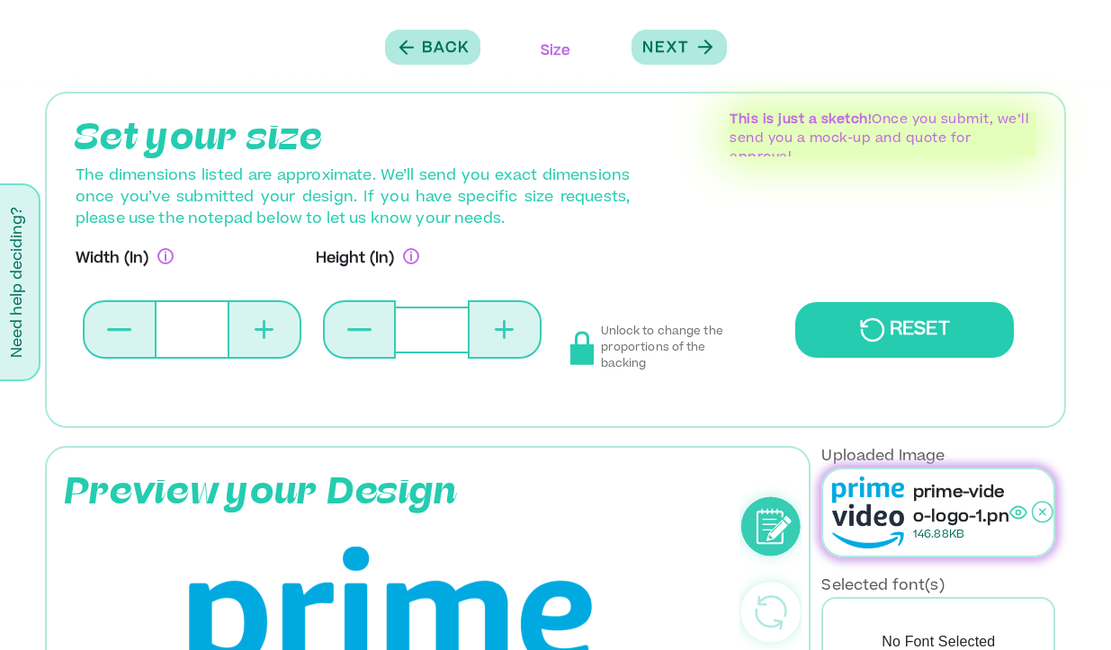
type input "**"
click at [504, 326] on icon at bounding box center [504, 329] width 3 height 19
type input "**"
click at [351, 328] on icon at bounding box center [359, 330] width 24 height 4
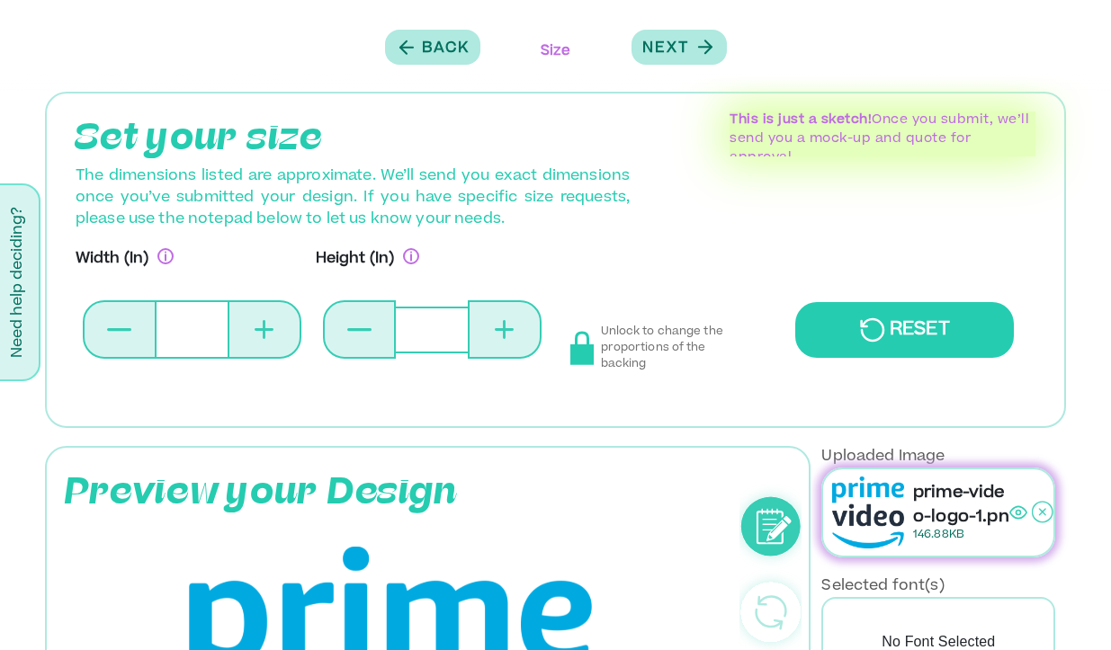
type input "**"
click at [351, 328] on icon at bounding box center [359, 330] width 24 height 4
type input "**"
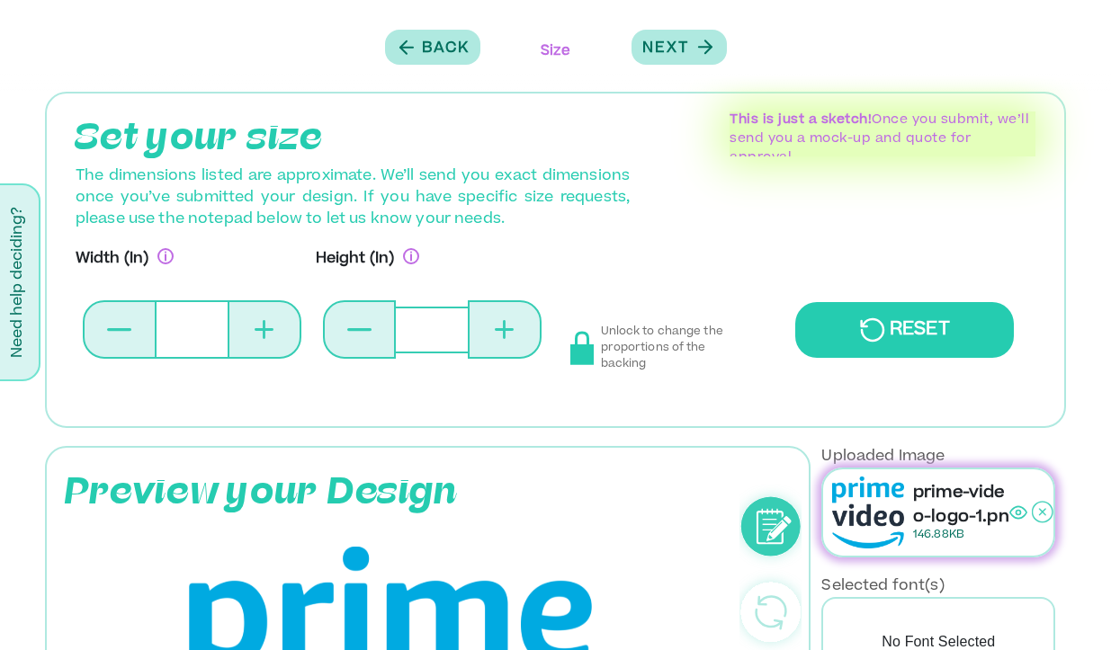
click at [351, 328] on icon at bounding box center [359, 330] width 24 height 4
type input "**"
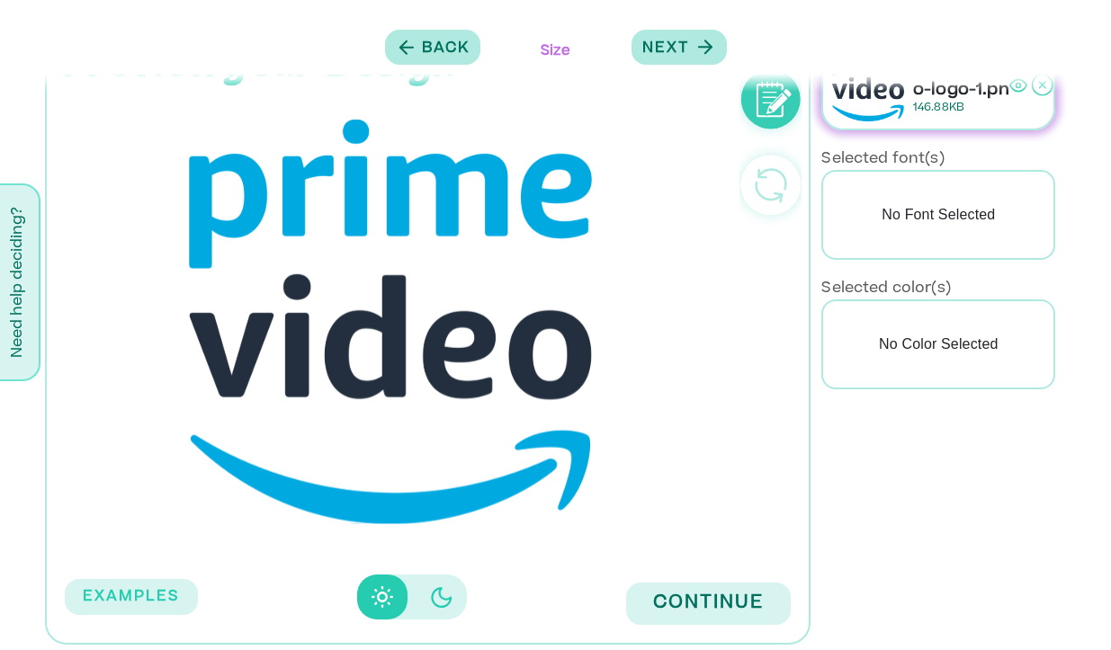
scroll to position [440, 0]
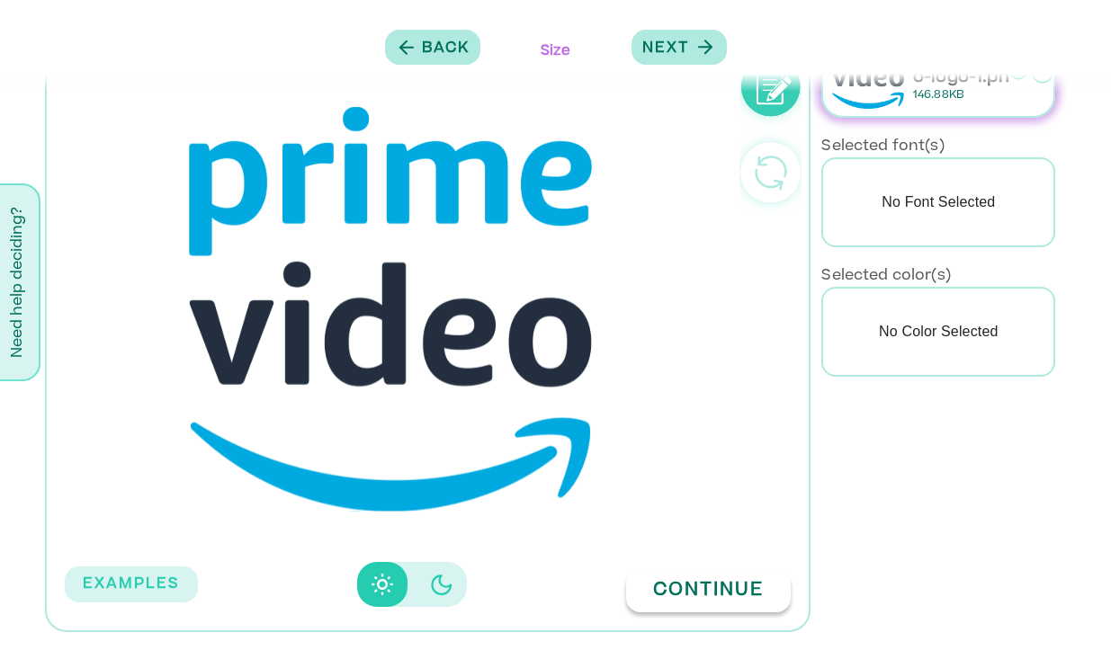
click at [716, 584] on button "Continue" at bounding box center [708, 591] width 165 height 42
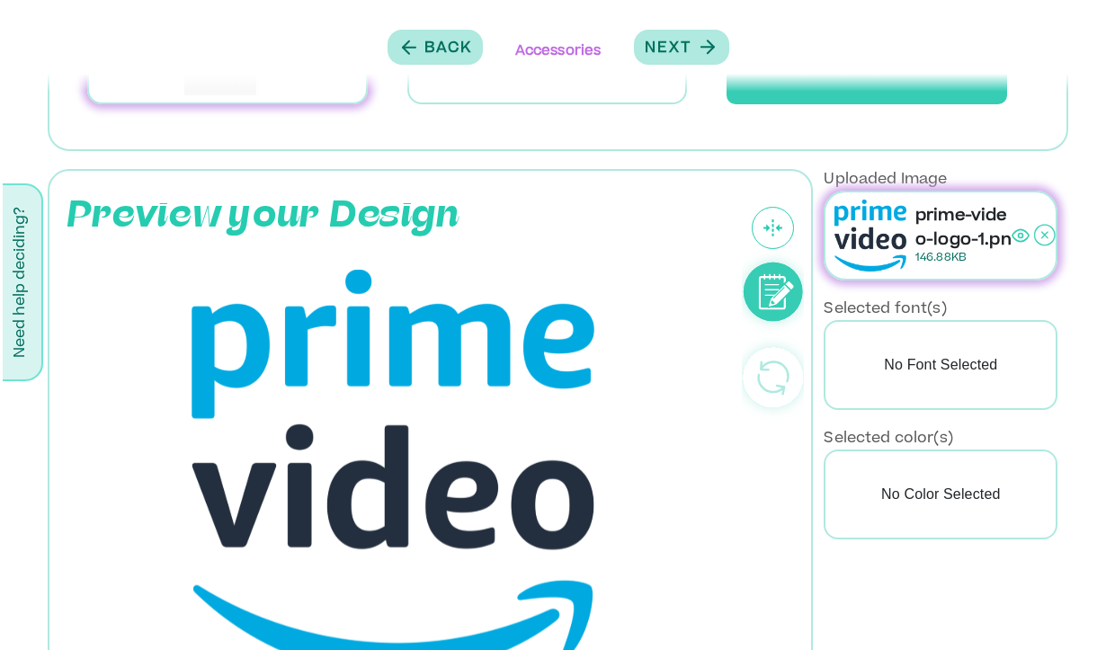
scroll to position [0, 0]
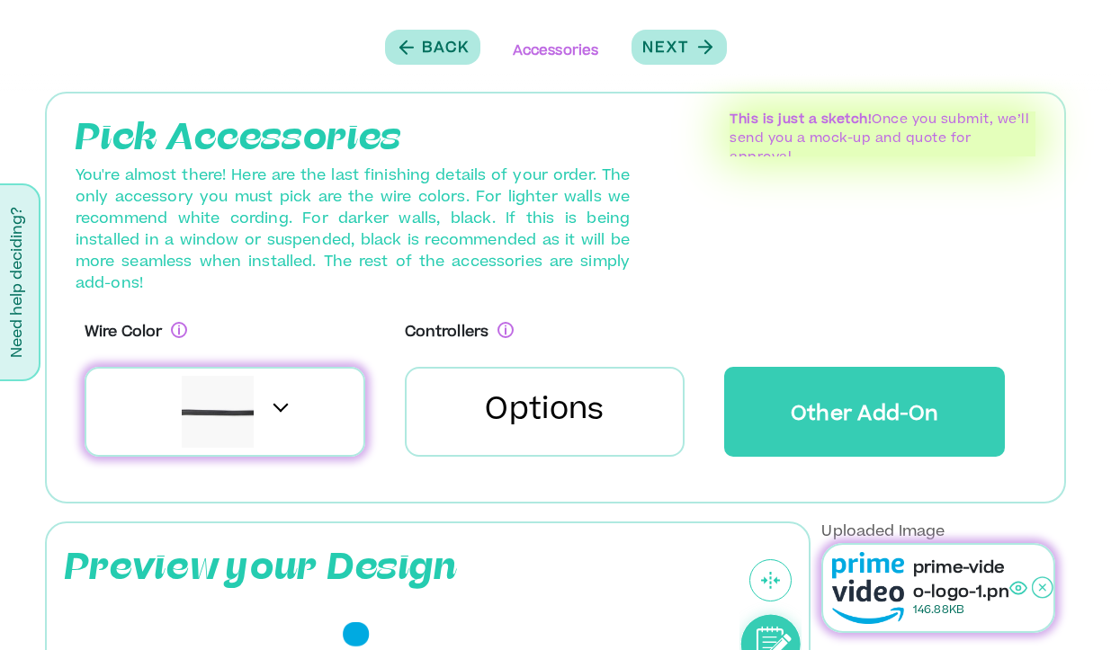
click at [273, 404] on span at bounding box center [279, 404] width 15 height 15
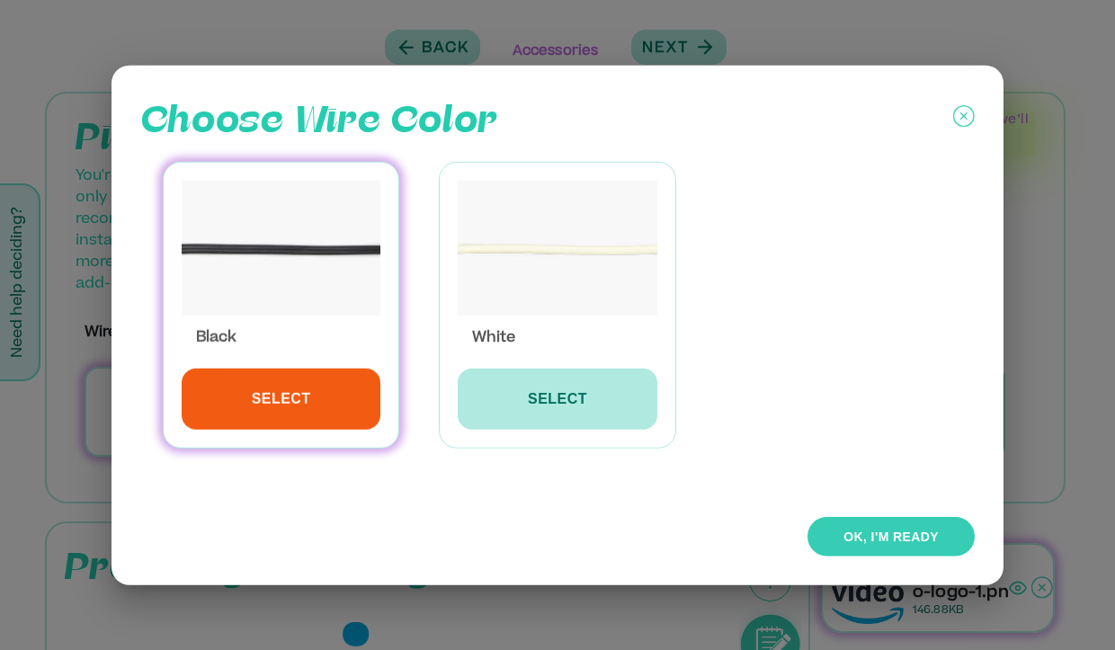
click at [531, 402] on button "SELECT" at bounding box center [557, 398] width 199 height 61
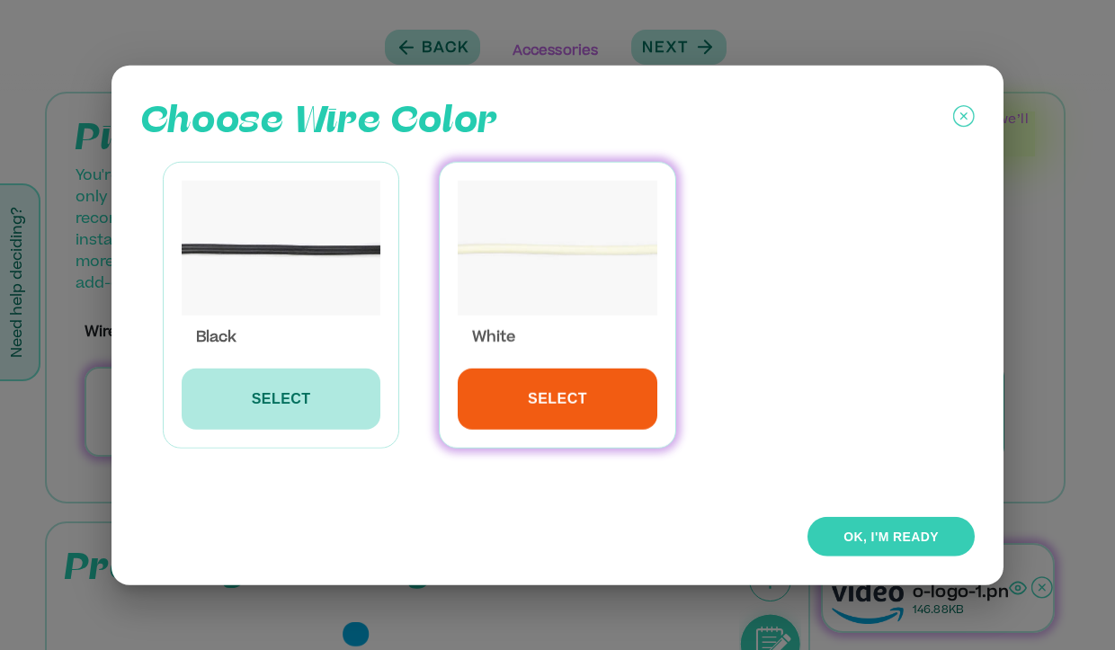
click at [905, 540] on button "OK, I'M READY" at bounding box center [891, 536] width 167 height 40
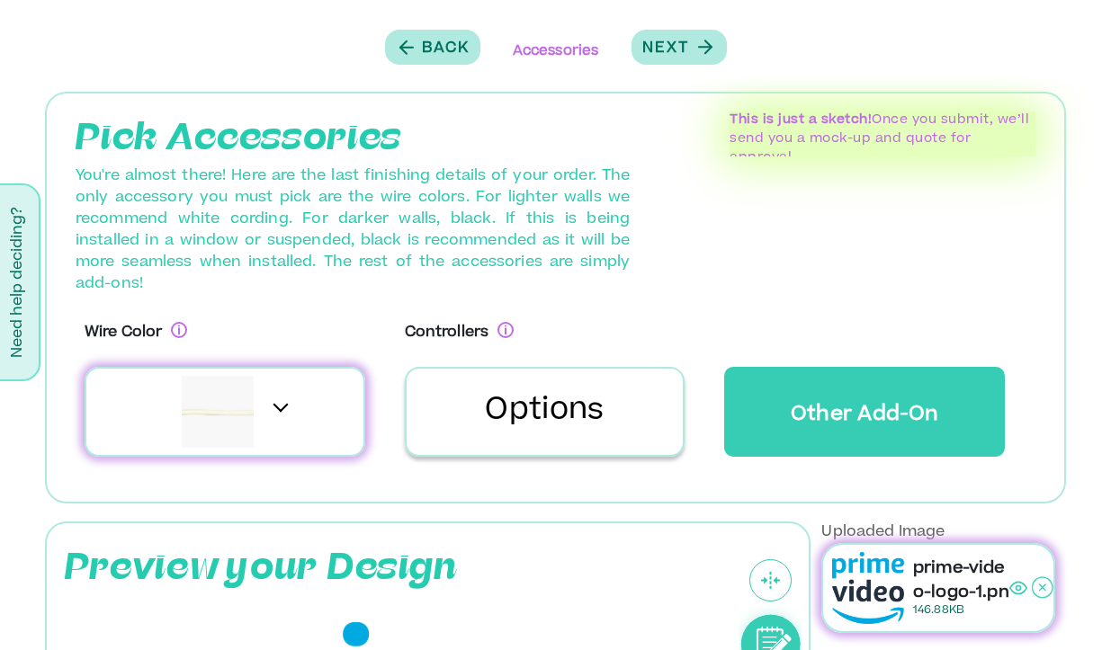
click at [555, 409] on p "Options" at bounding box center [544, 411] width 119 height 43
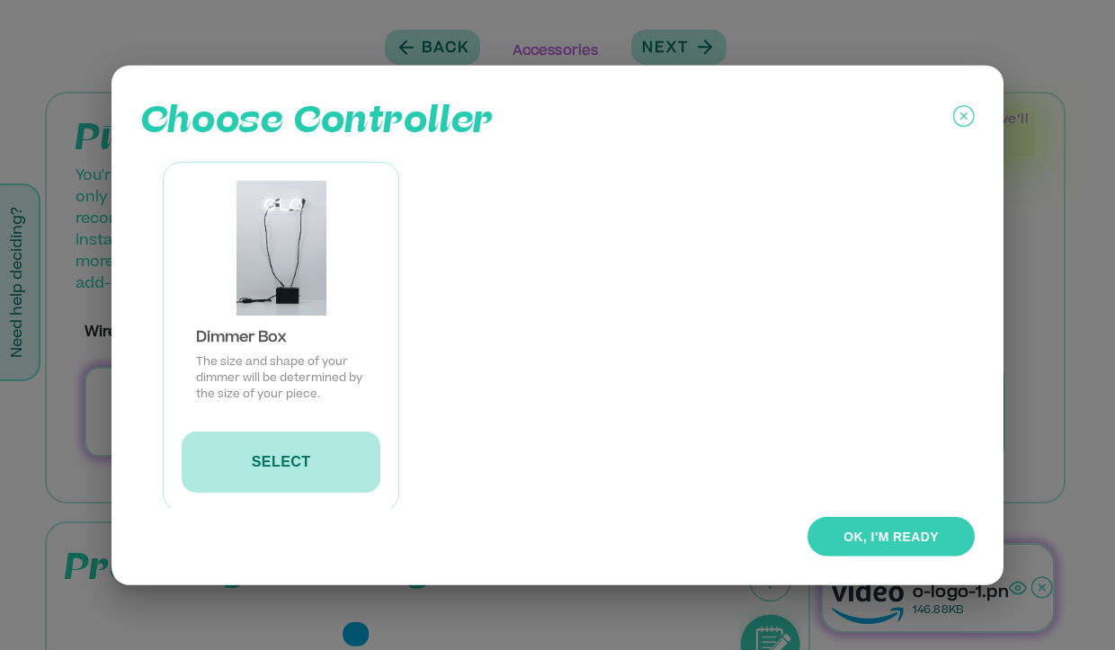
click at [308, 471] on button "SELECT" at bounding box center [281, 461] width 199 height 61
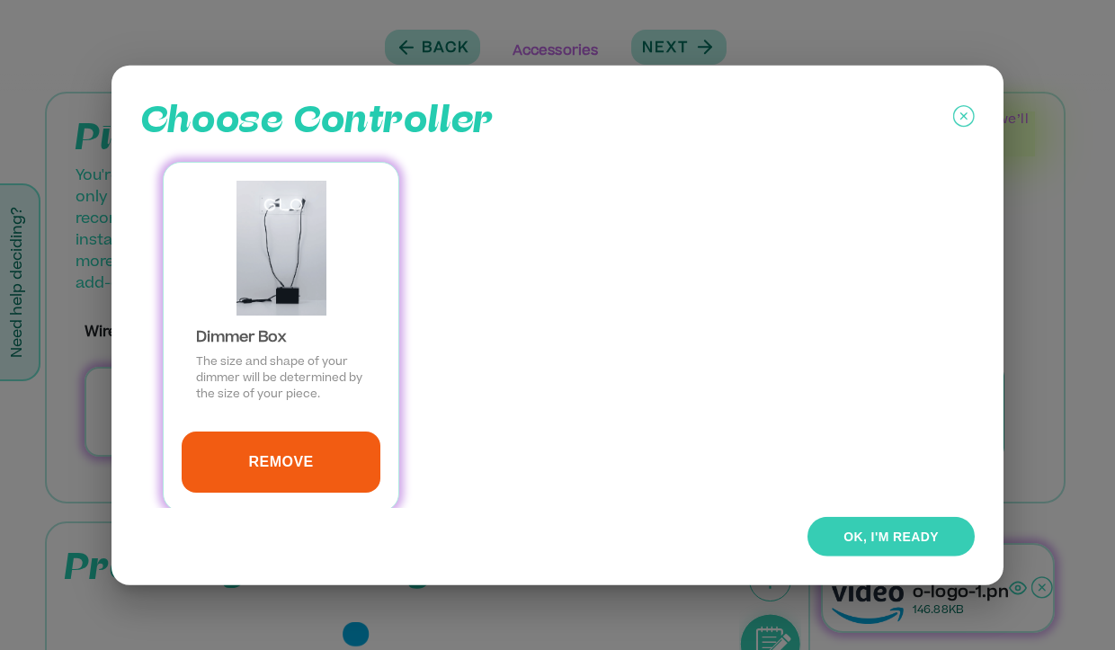
click at [849, 543] on button "OK, I'M READY" at bounding box center [891, 536] width 167 height 40
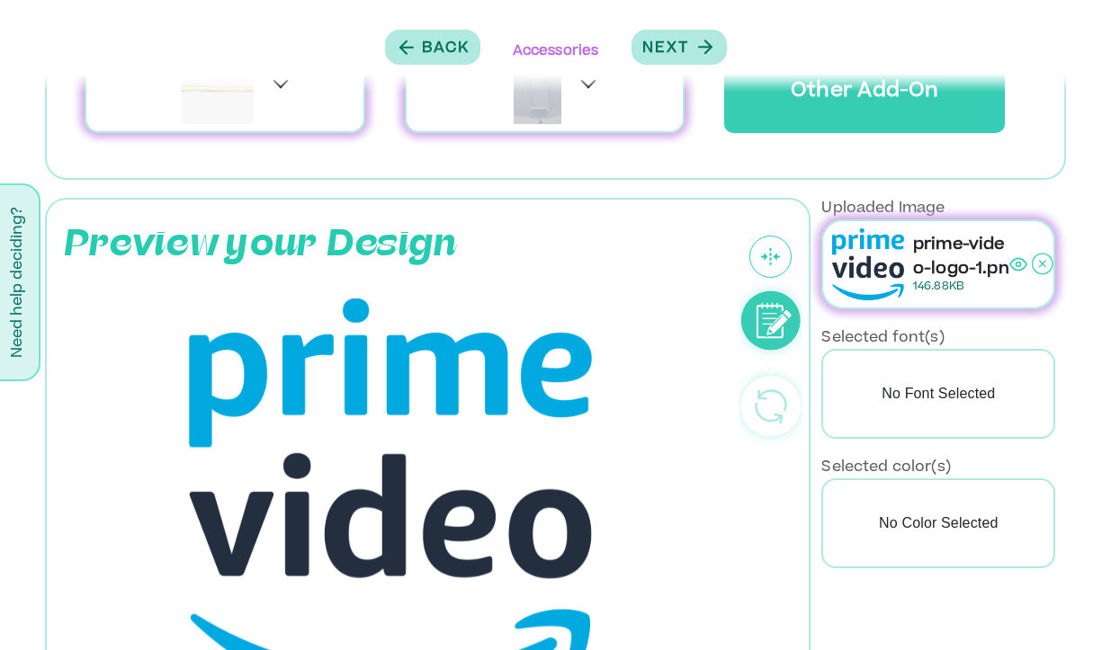
scroll to position [679, 0]
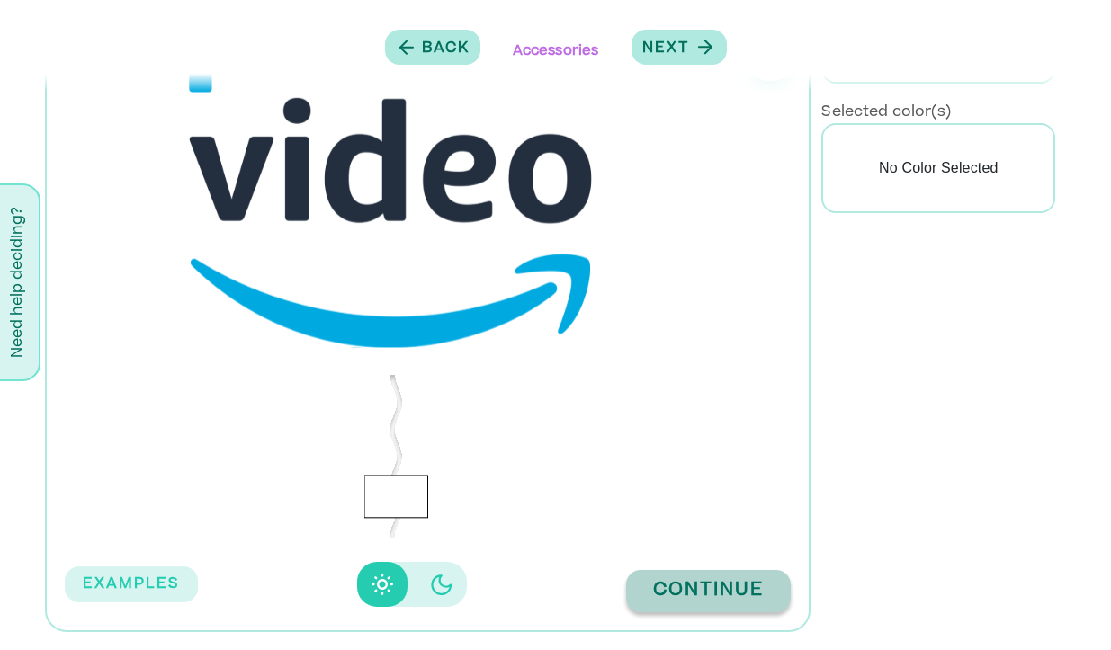
click at [711, 601] on button "Continue" at bounding box center [708, 591] width 165 height 42
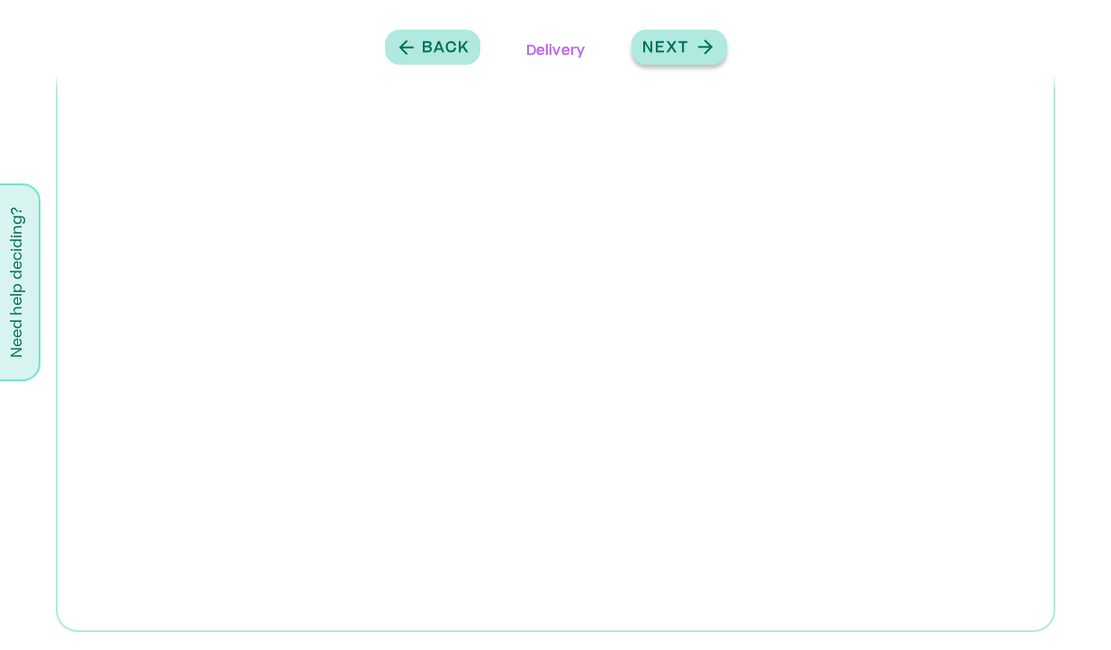
click at [703, 47] on icon "button" at bounding box center [704, 47] width 13 height 0
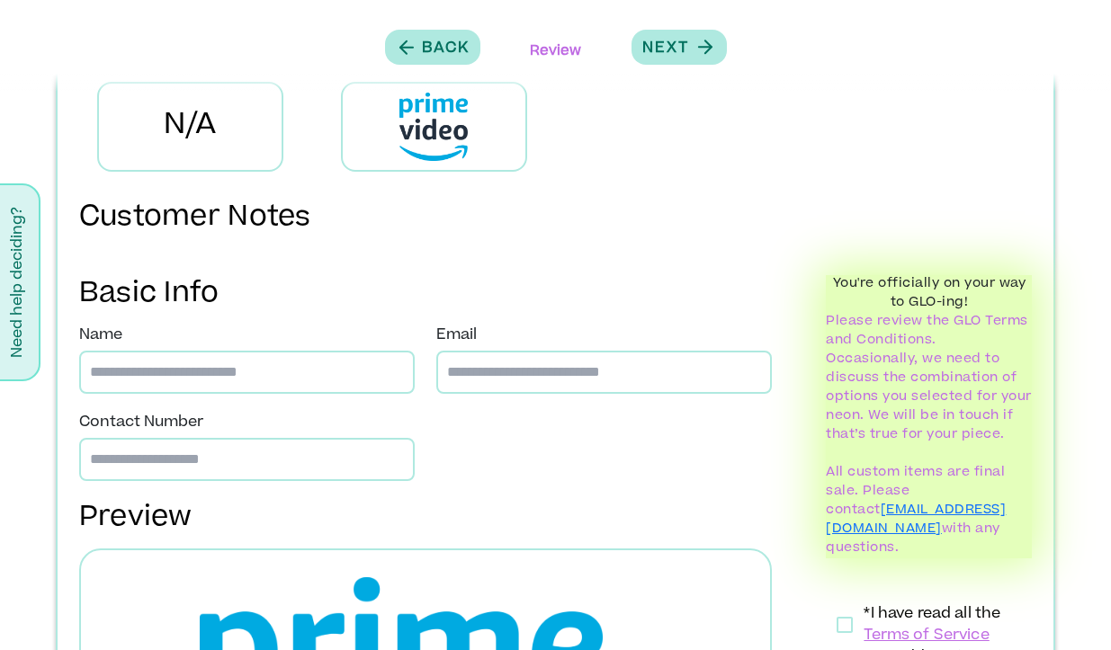
scroll to position [393, 0]
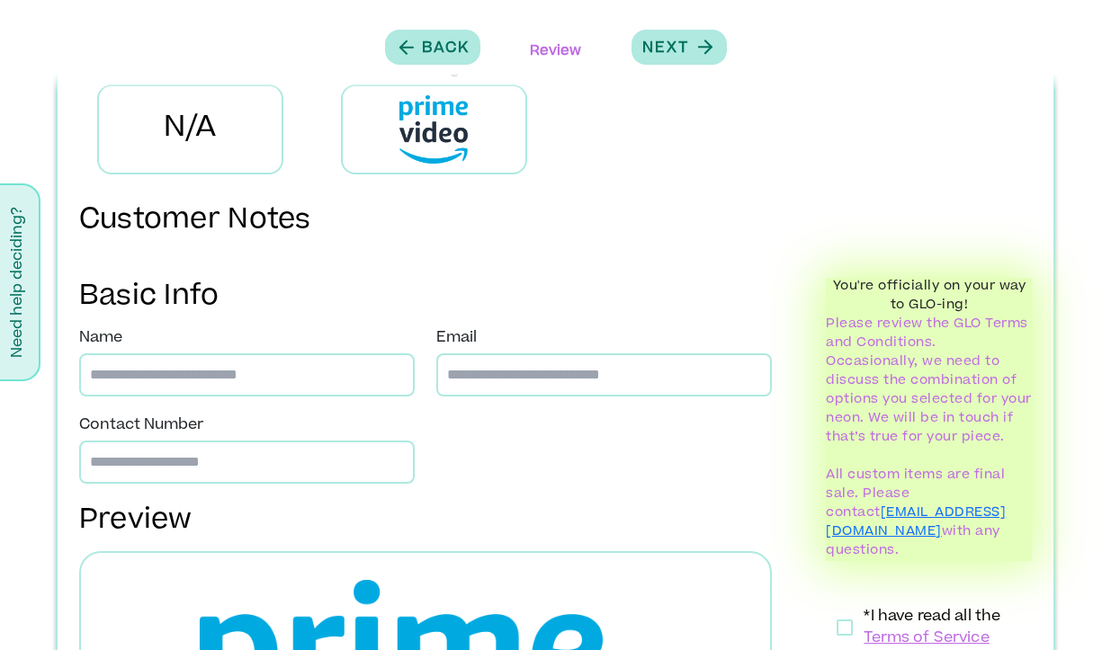
click at [215, 369] on input at bounding box center [246, 374] width 335 height 43
type input "**********"
click at [335, 429] on div "Contact Number" at bounding box center [246, 449] width 357 height 69
click at [300, 461] on input "number" at bounding box center [246, 462] width 335 height 43
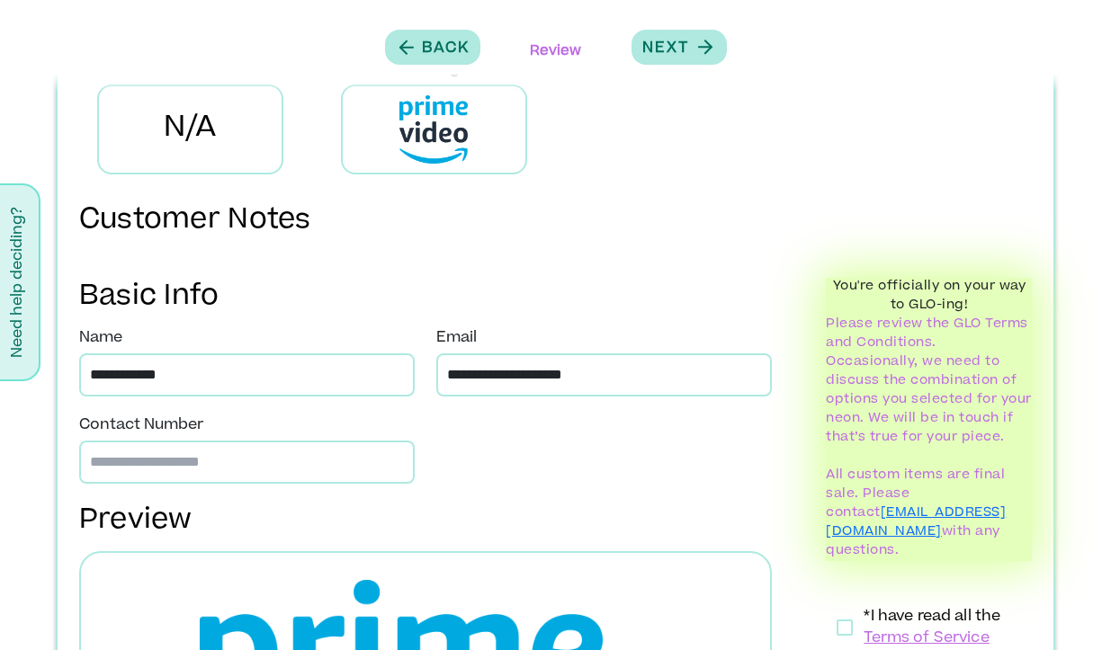
click at [733, 502] on p "Preview" at bounding box center [425, 522] width 693 height 40
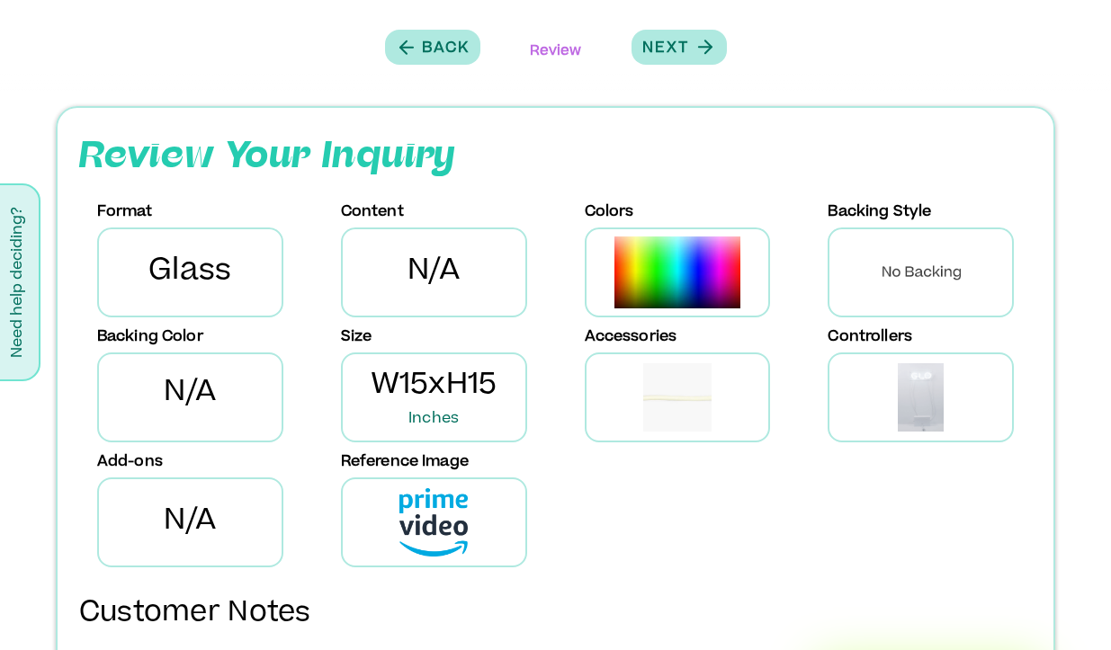
scroll to position [8, 0]
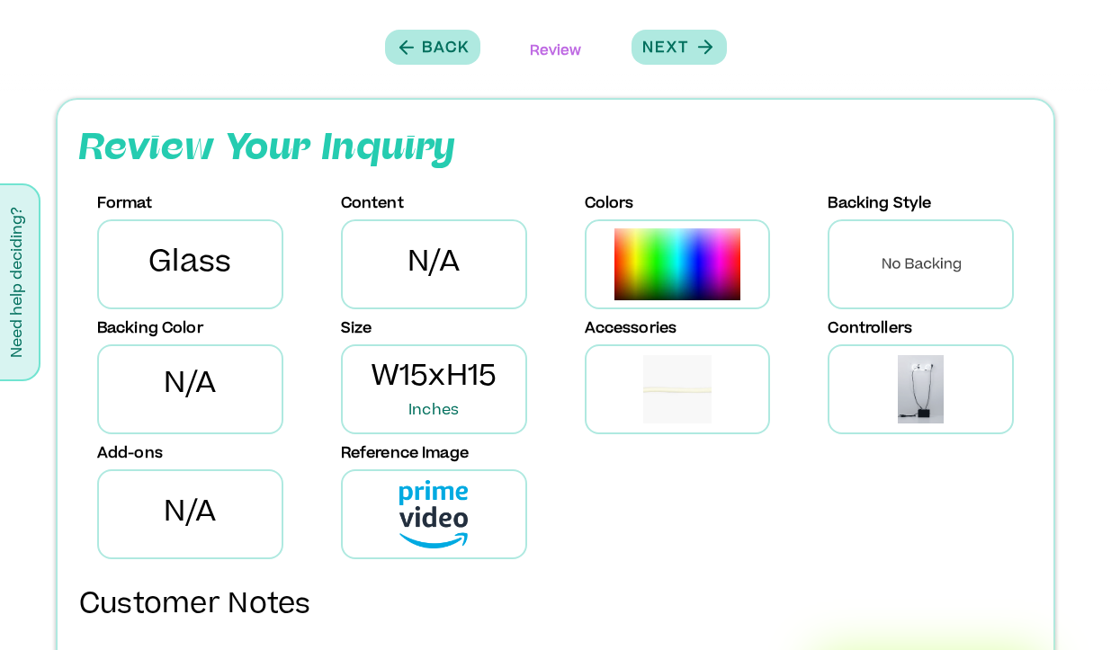
click at [681, 261] on img at bounding box center [677, 264] width 126 height 72
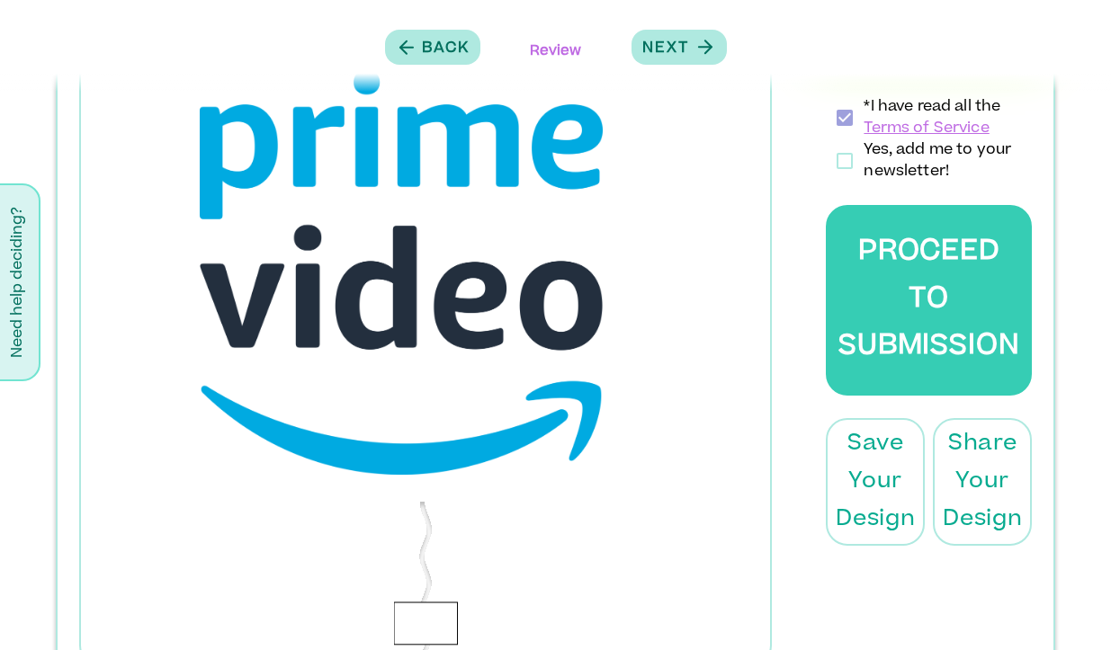
scroll to position [906, 0]
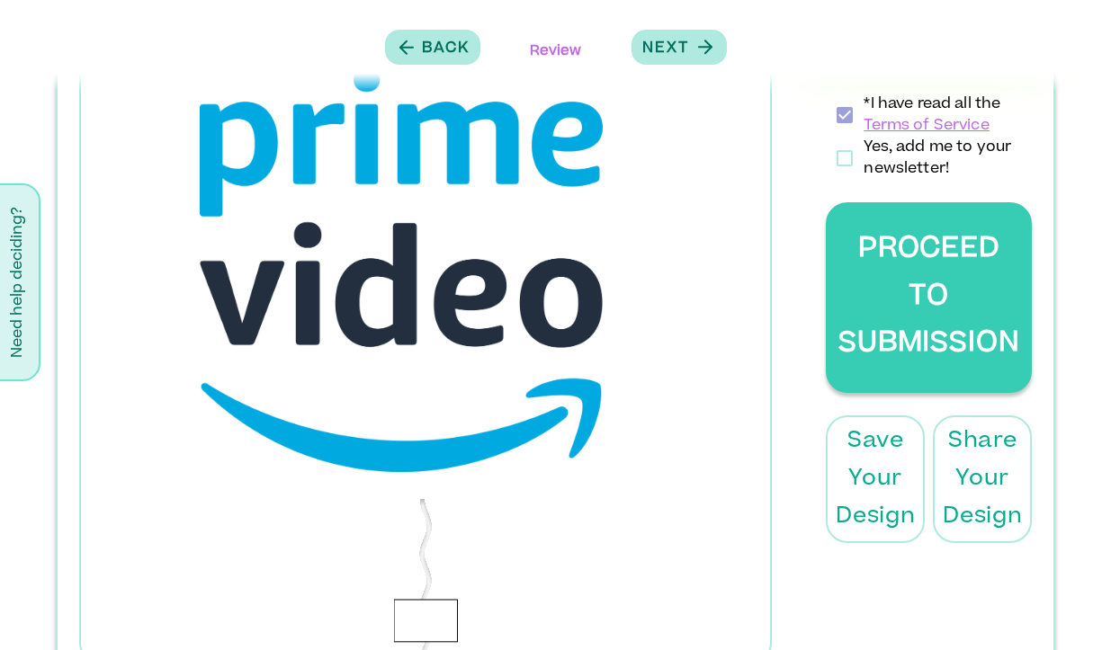
click at [877, 317] on button "Proceed to Submission" at bounding box center [929, 297] width 206 height 191
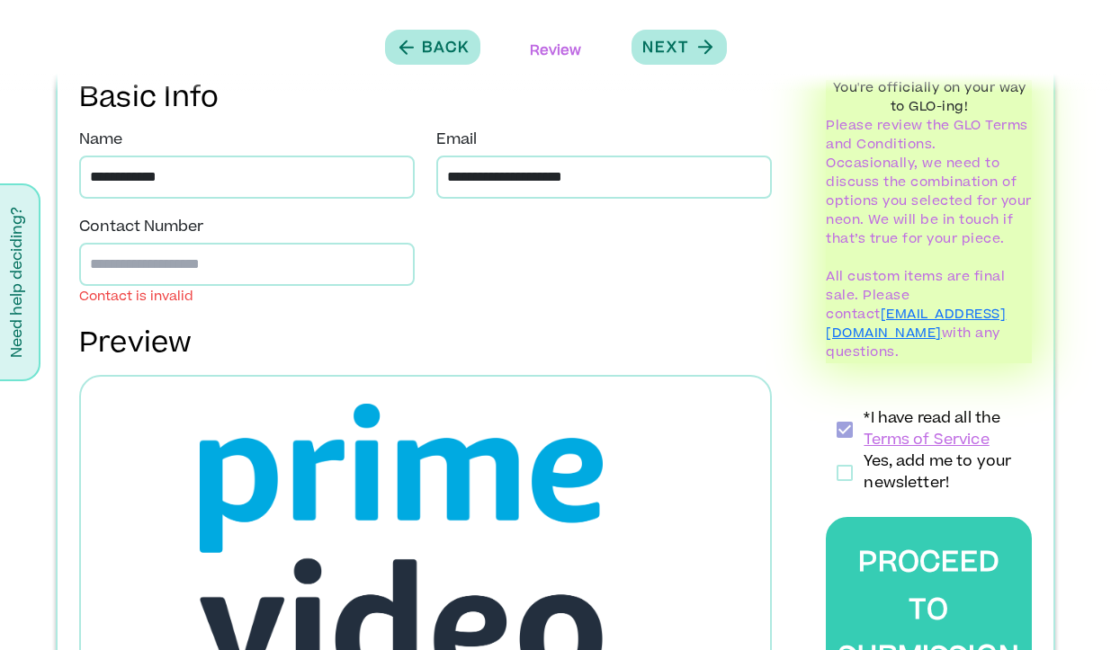
scroll to position [603, 0]
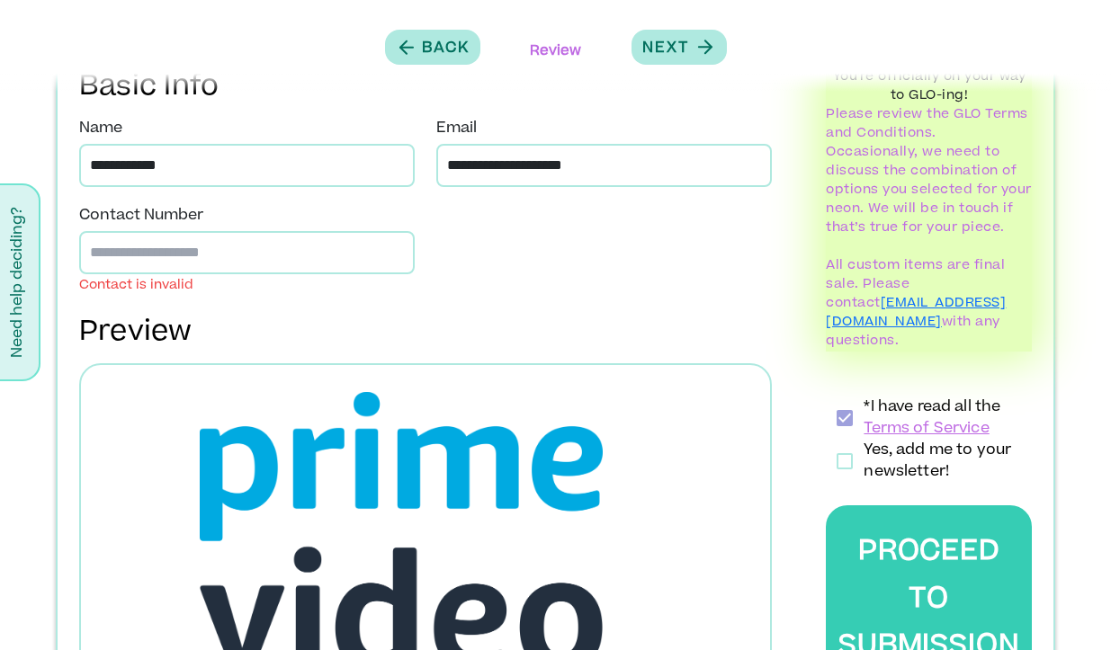
click at [94, 252] on input "**********" at bounding box center [246, 252] width 335 height 43
click at [495, 254] on div "**********" at bounding box center [425, 250] width 715 height 91
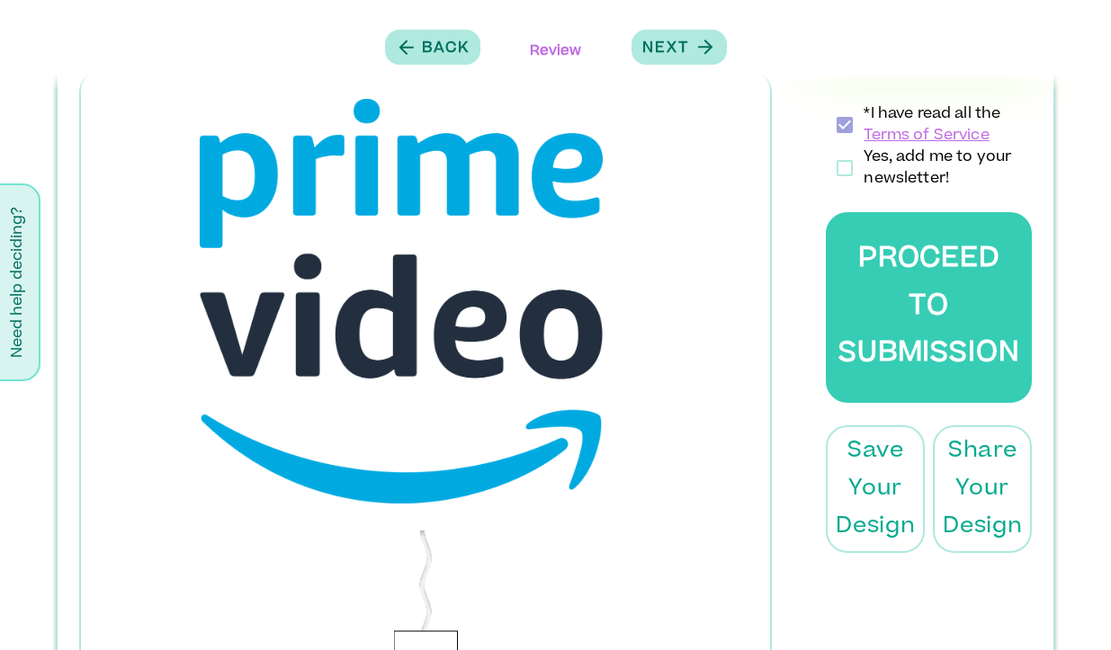
scroll to position [881, 0]
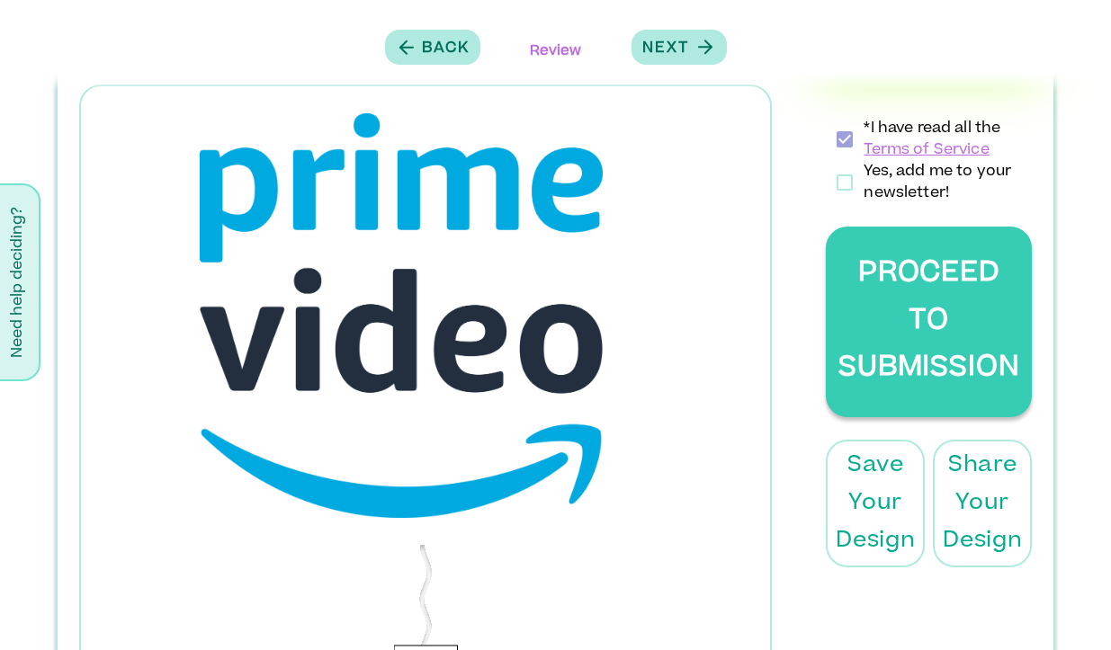
click at [883, 339] on button "Proceed to Submission" at bounding box center [929, 322] width 206 height 191
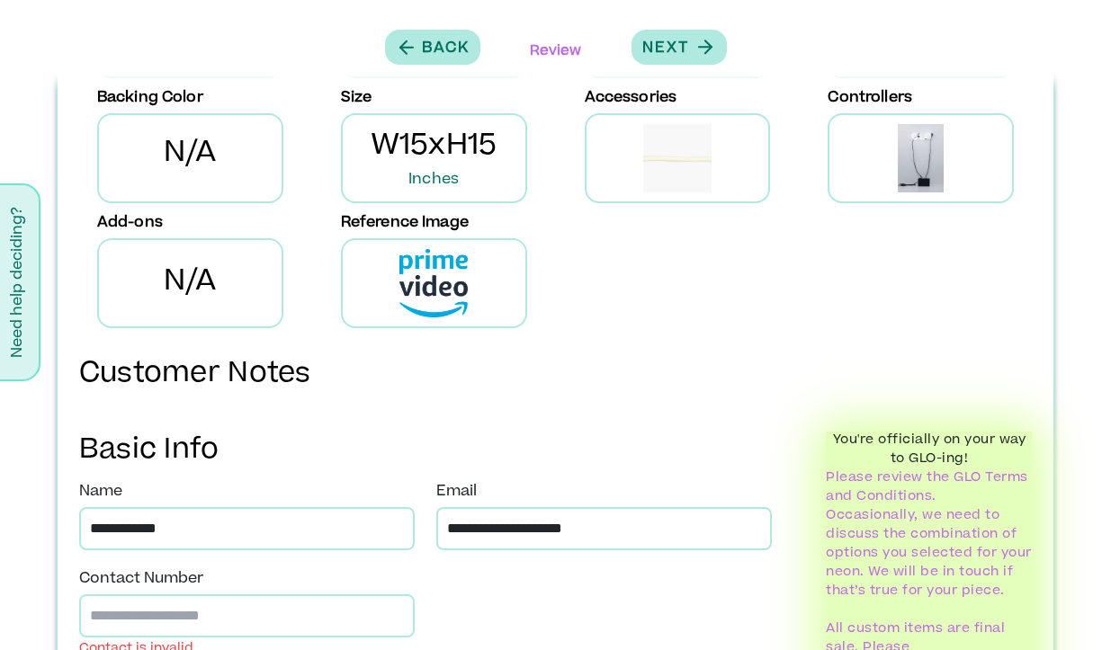
scroll to position [674, 0]
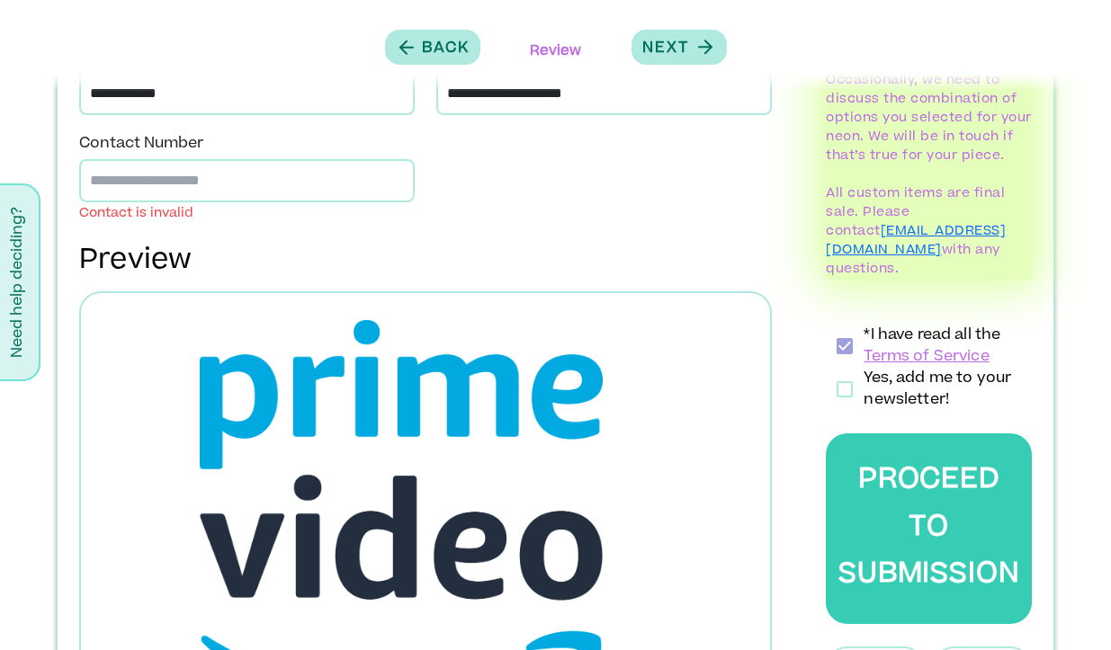
click at [281, 165] on input "**********" at bounding box center [246, 180] width 335 height 43
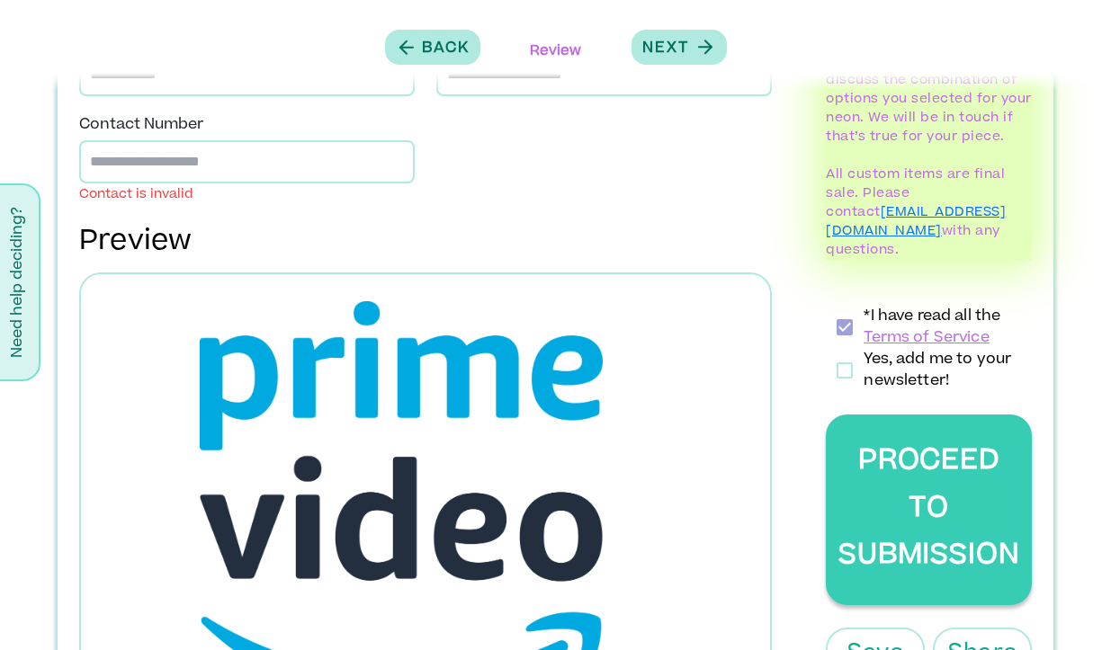
type input "**********"
click at [912, 465] on button "Proceed to Submission" at bounding box center [929, 510] width 206 height 191
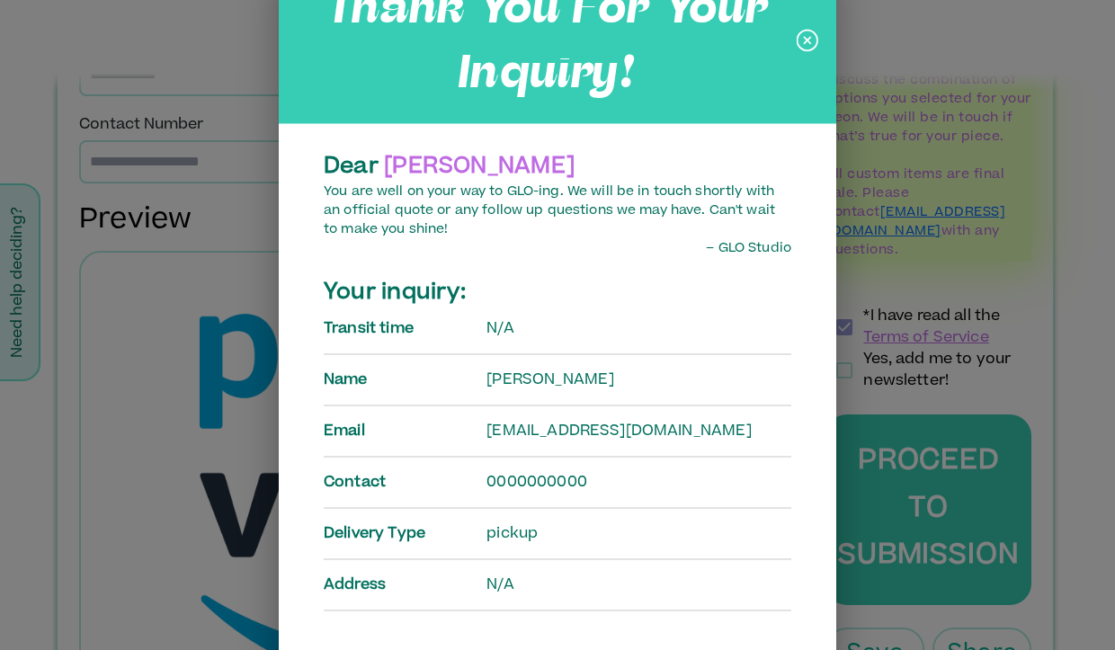
click at [804, 35] on icon at bounding box center [808, 40] width 22 height 45
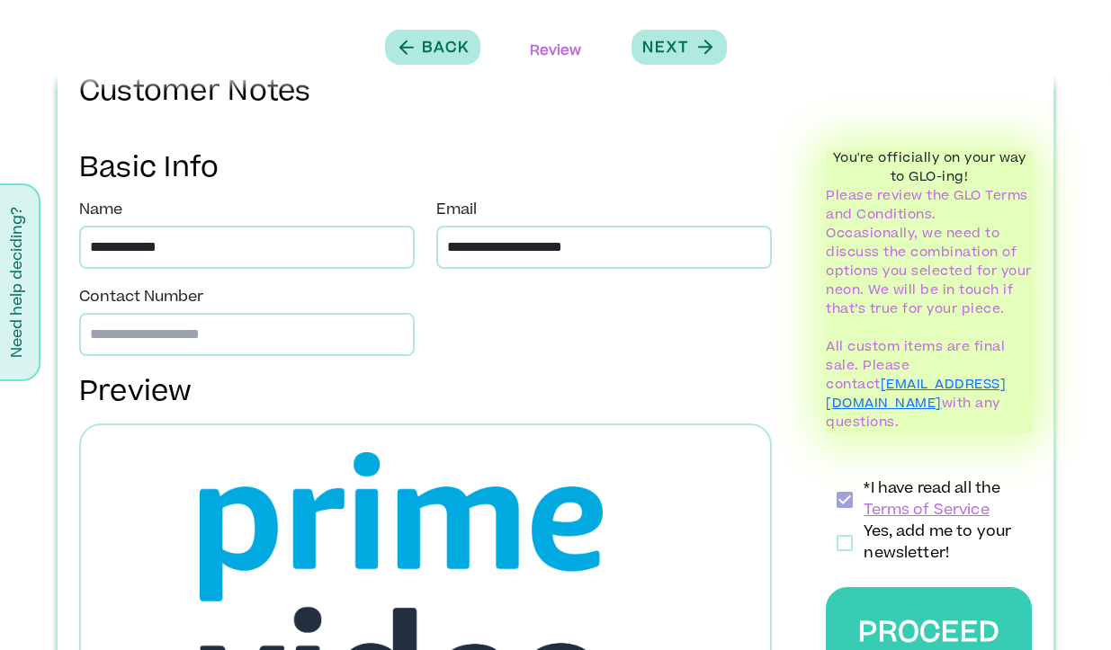
scroll to position [0, 0]
